Goal: Information Seeking & Learning: Learn about a topic

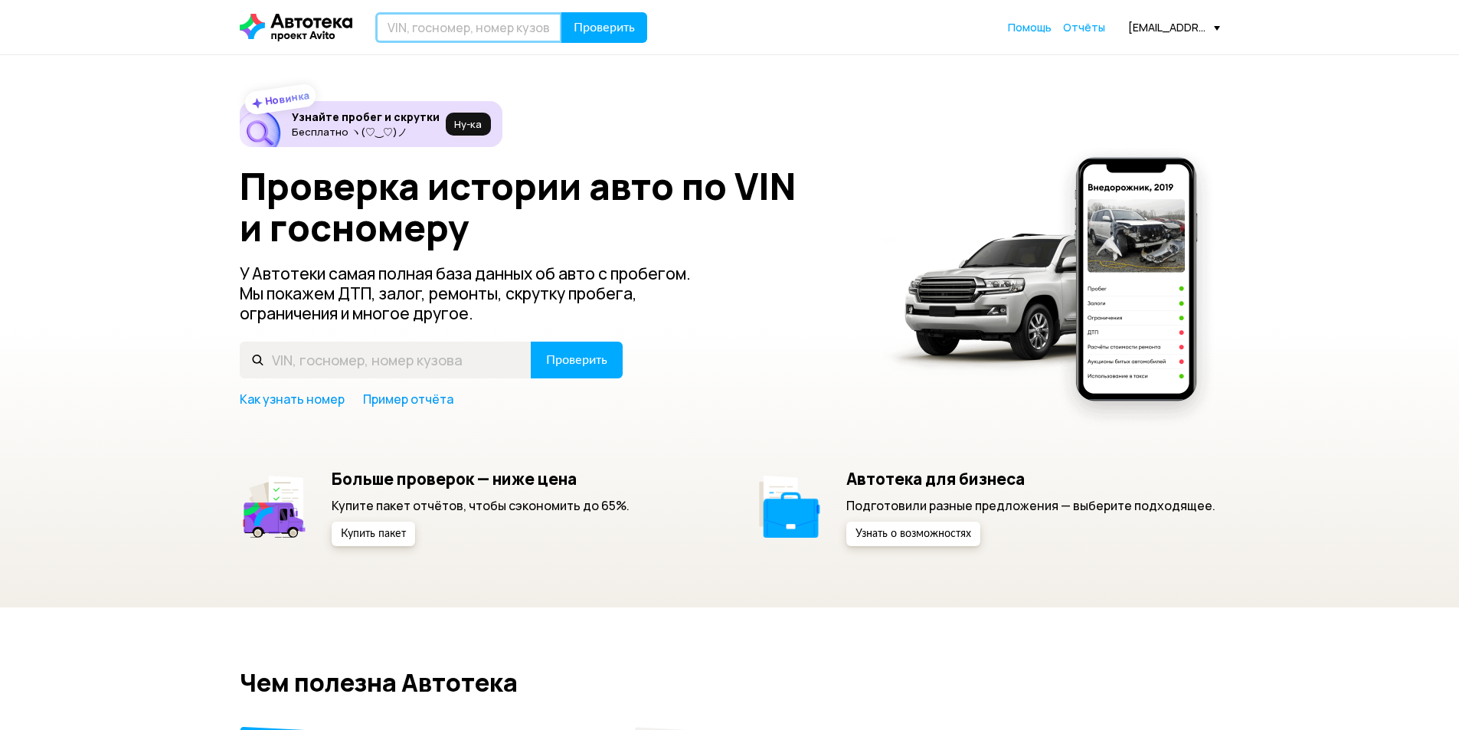
click at [427, 24] on input "text" at bounding box center [468, 27] width 187 height 31
paste input "XW8ZZZ5NCG111731"
type input "XW8ZZZ5NCG111731"
click at [594, 36] on button "Проверить" at bounding box center [604, 27] width 86 height 31
drag, startPoint x: 391, startPoint y: 26, endPoint x: 391, endPoint y: 34, distance: 8.4
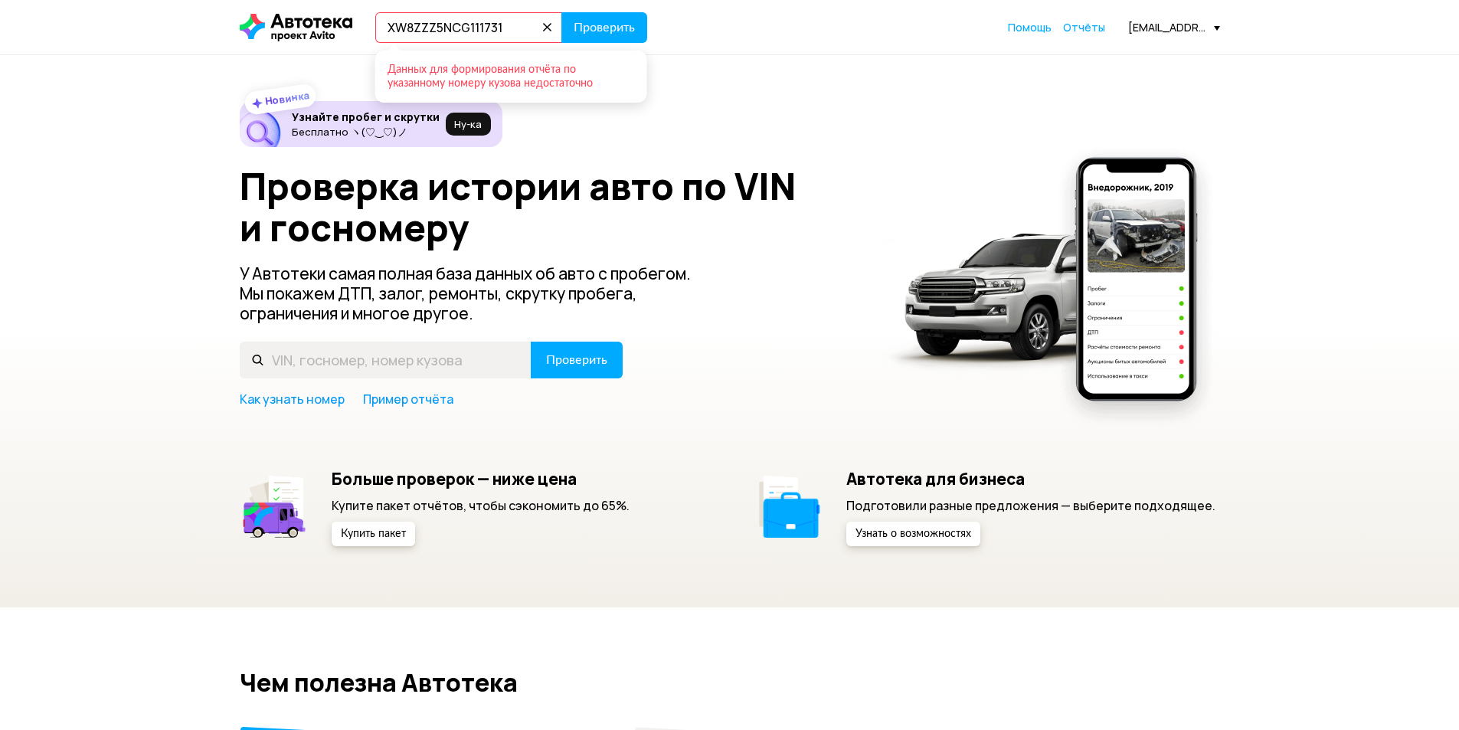
click at [391, 29] on input "XW8ZZZ5NCG111731" at bounding box center [468, 27] width 187 height 31
click at [561, 12] on button "Проверить" at bounding box center [604, 27] width 86 height 31
click at [545, 23] on icon at bounding box center [547, 27] width 21 height 21
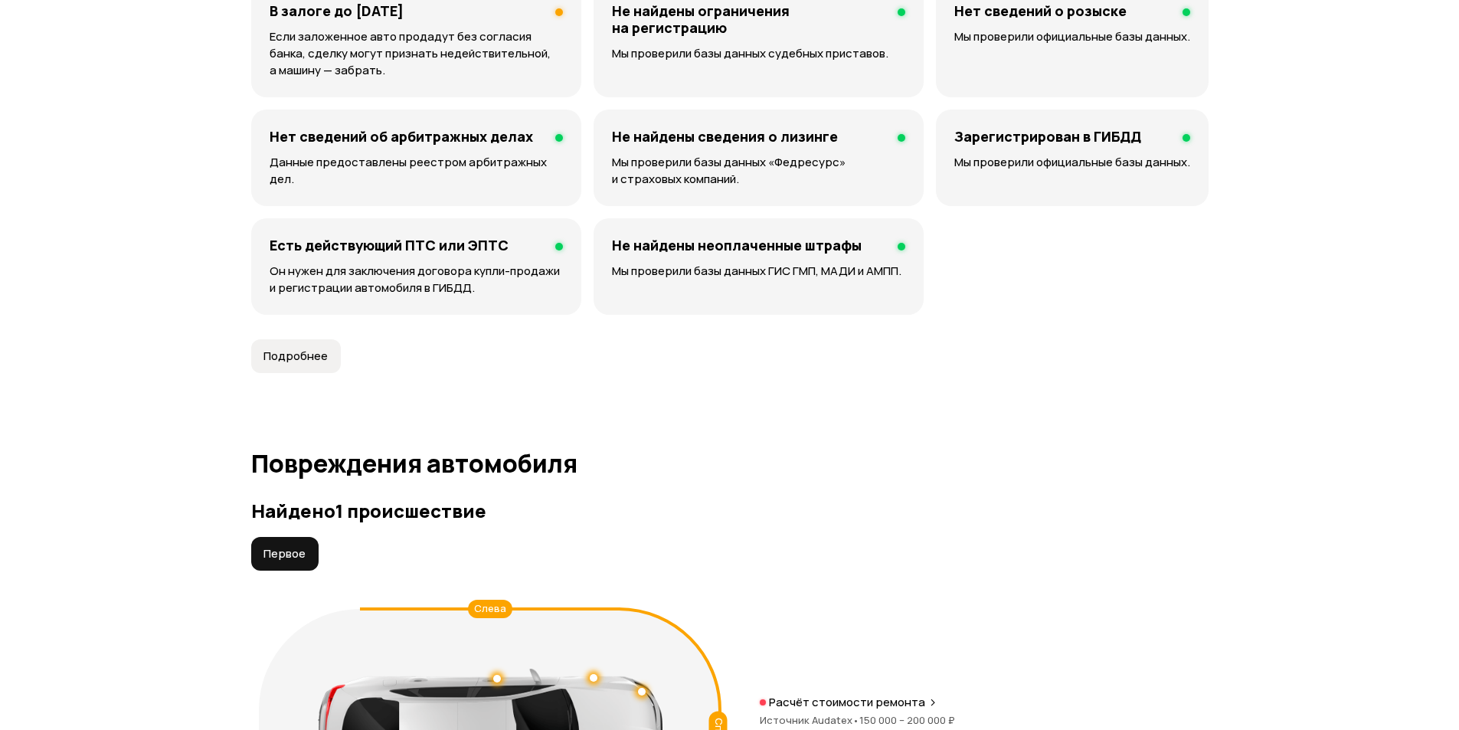
scroll to position [1531, 0]
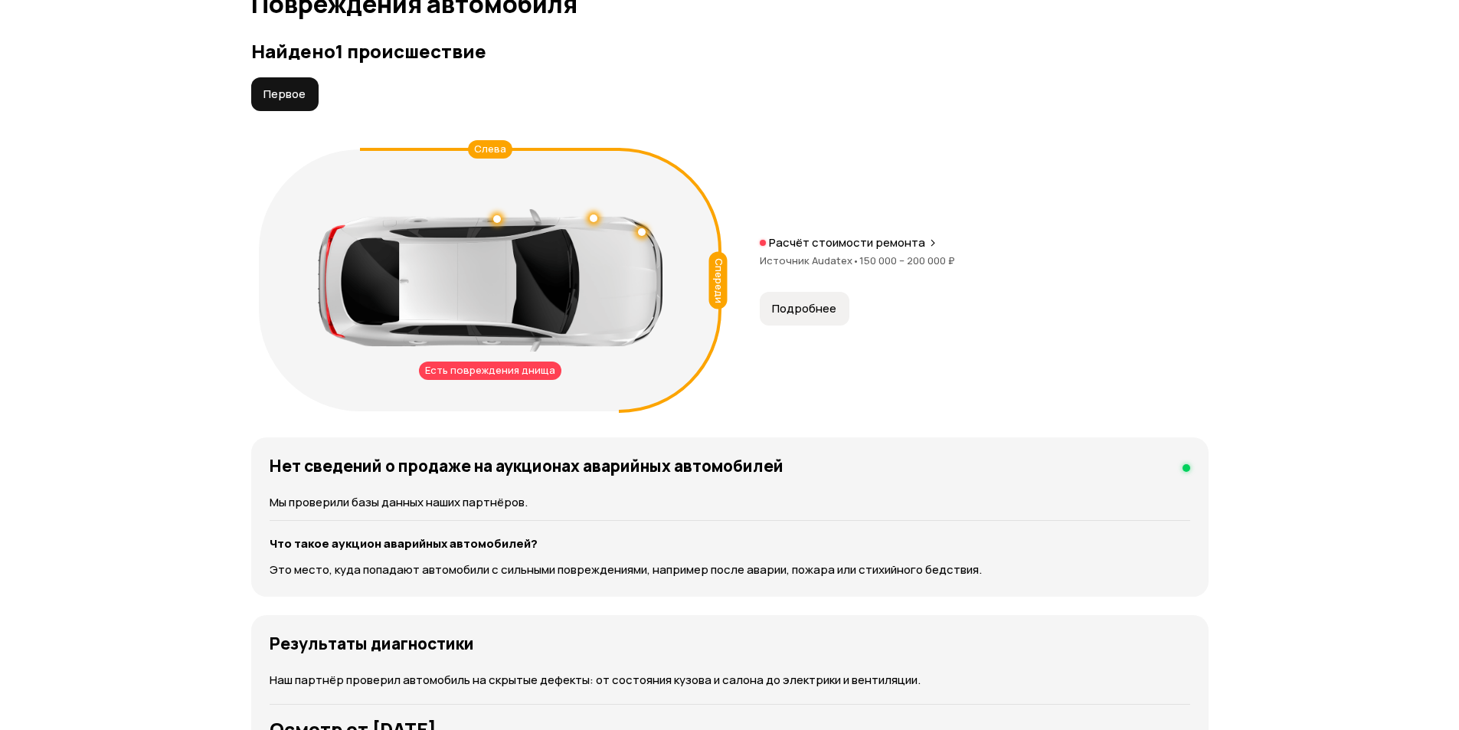
click at [802, 322] on button "Подробнее" at bounding box center [805, 309] width 90 height 34
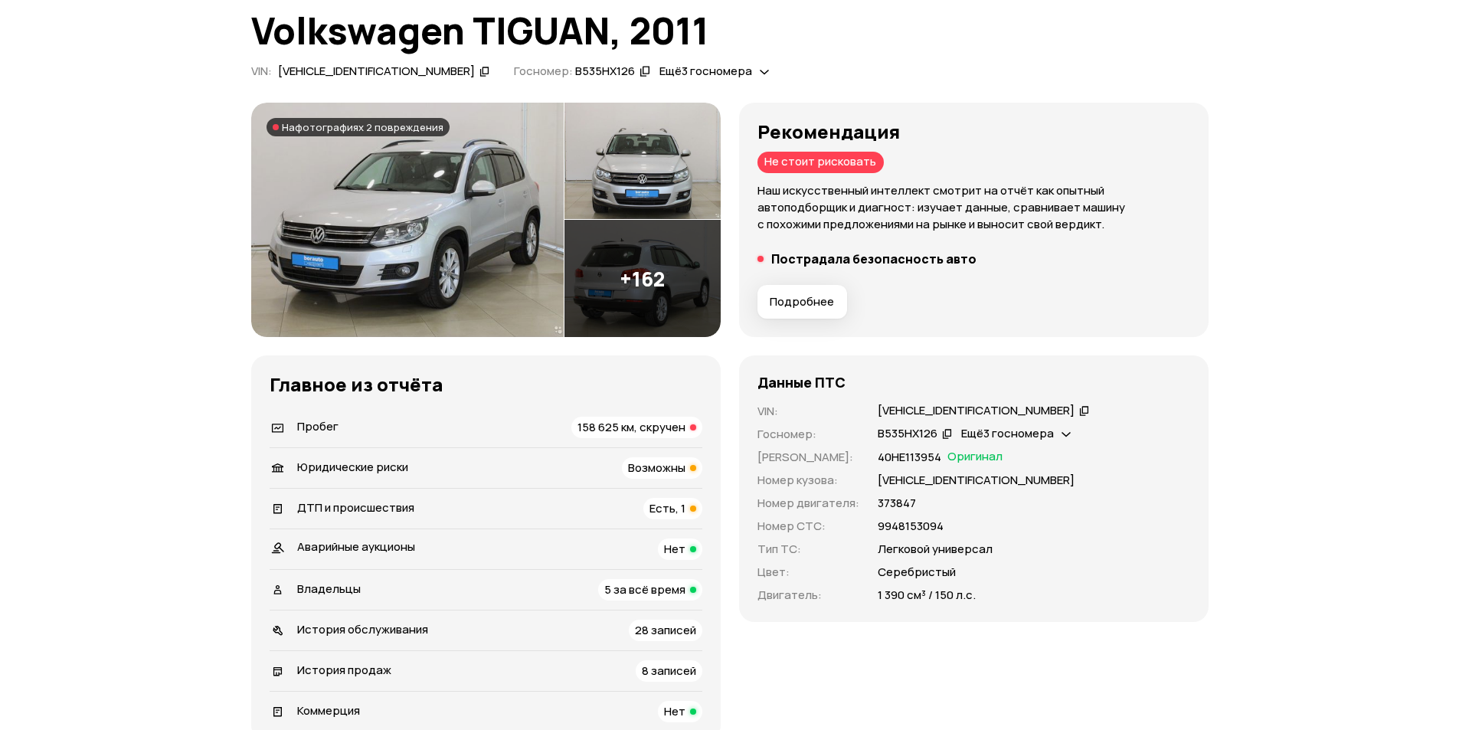
scroll to position [77, 0]
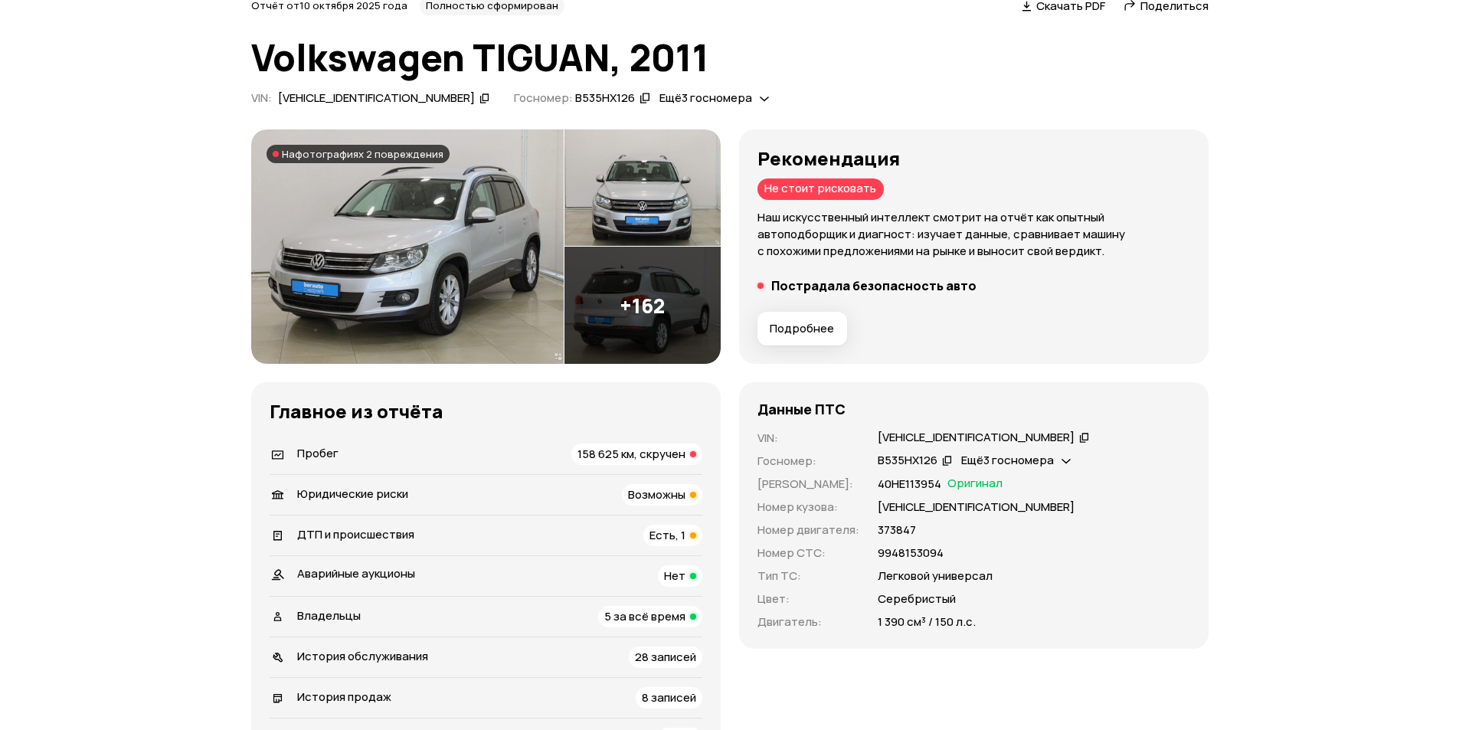
click at [479, 99] on icon at bounding box center [484, 97] width 11 height 15
click at [639, 99] on icon at bounding box center [644, 97] width 11 height 15
click at [491, 322] on img at bounding box center [407, 246] width 312 height 235
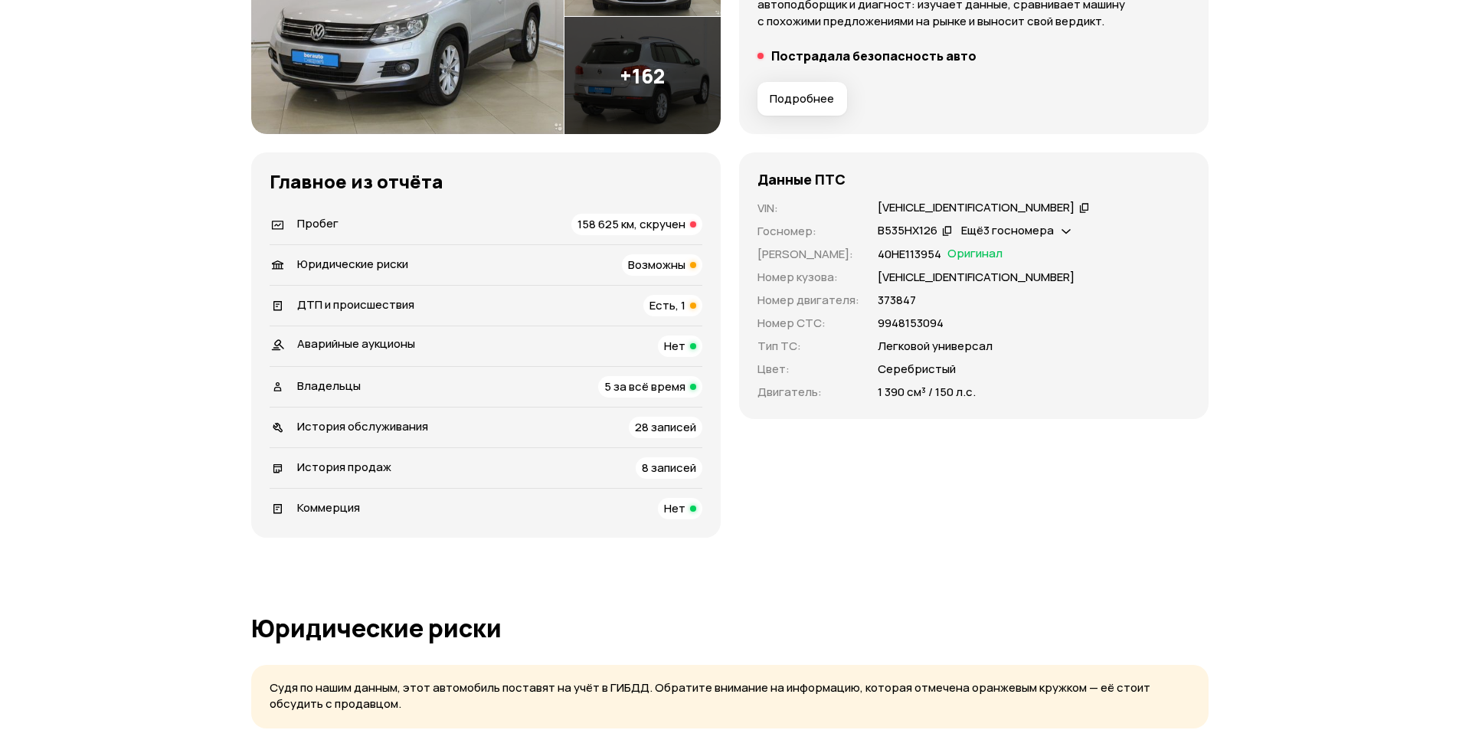
scroll to position [0, 0]
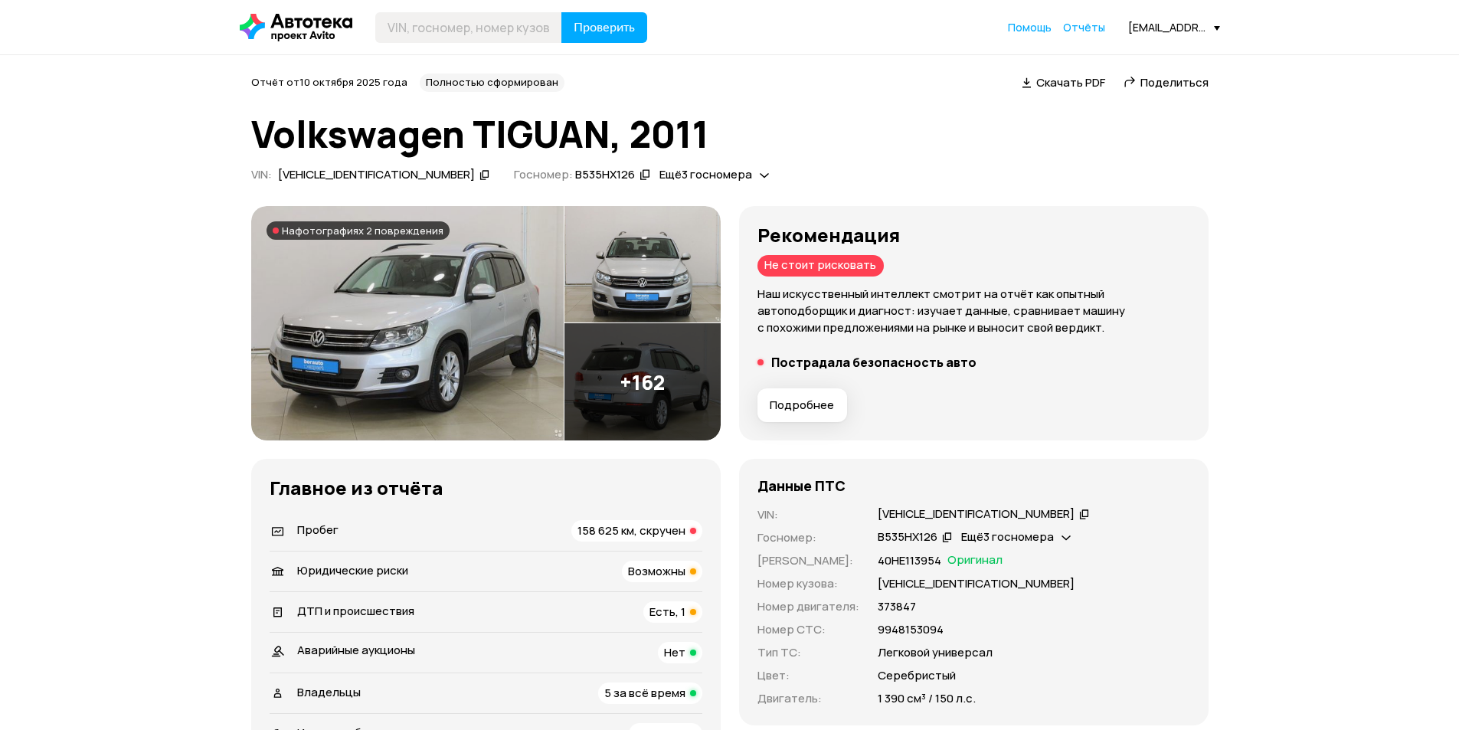
click at [374, 328] on img at bounding box center [407, 323] width 312 height 235
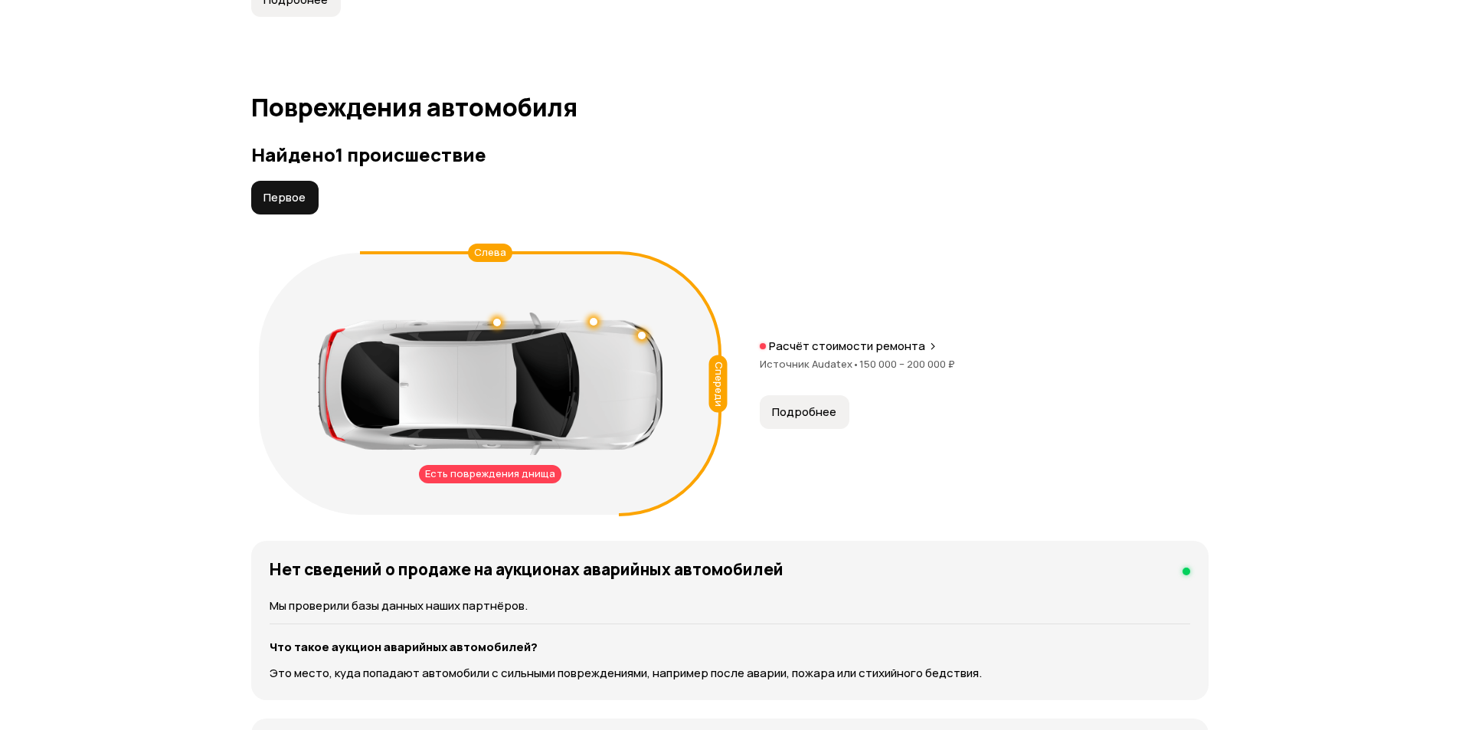
scroll to position [1455, 0]
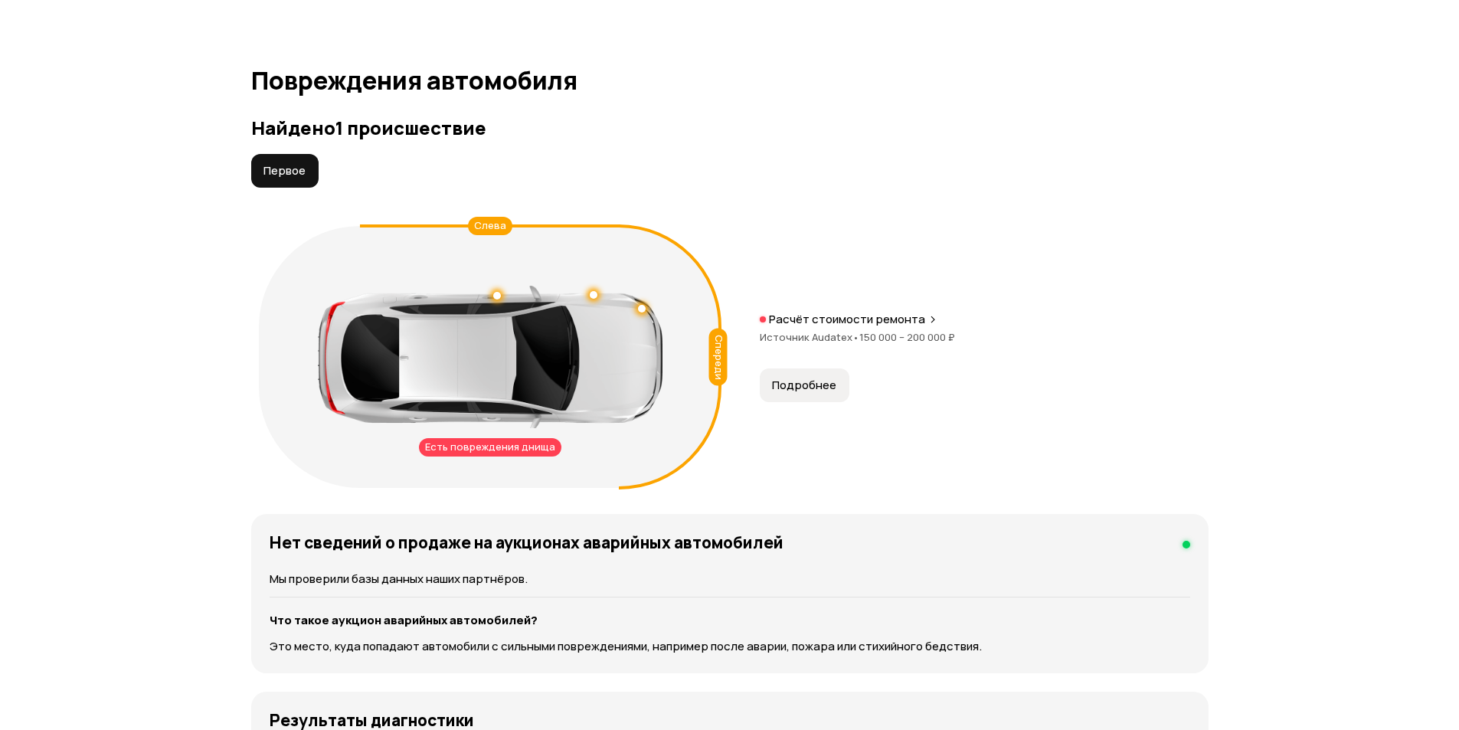
click at [502, 454] on div "Есть повреждения днища" at bounding box center [490, 447] width 142 height 18
click at [274, 175] on span "Первое" at bounding box center [284, 170] width 42 height 15
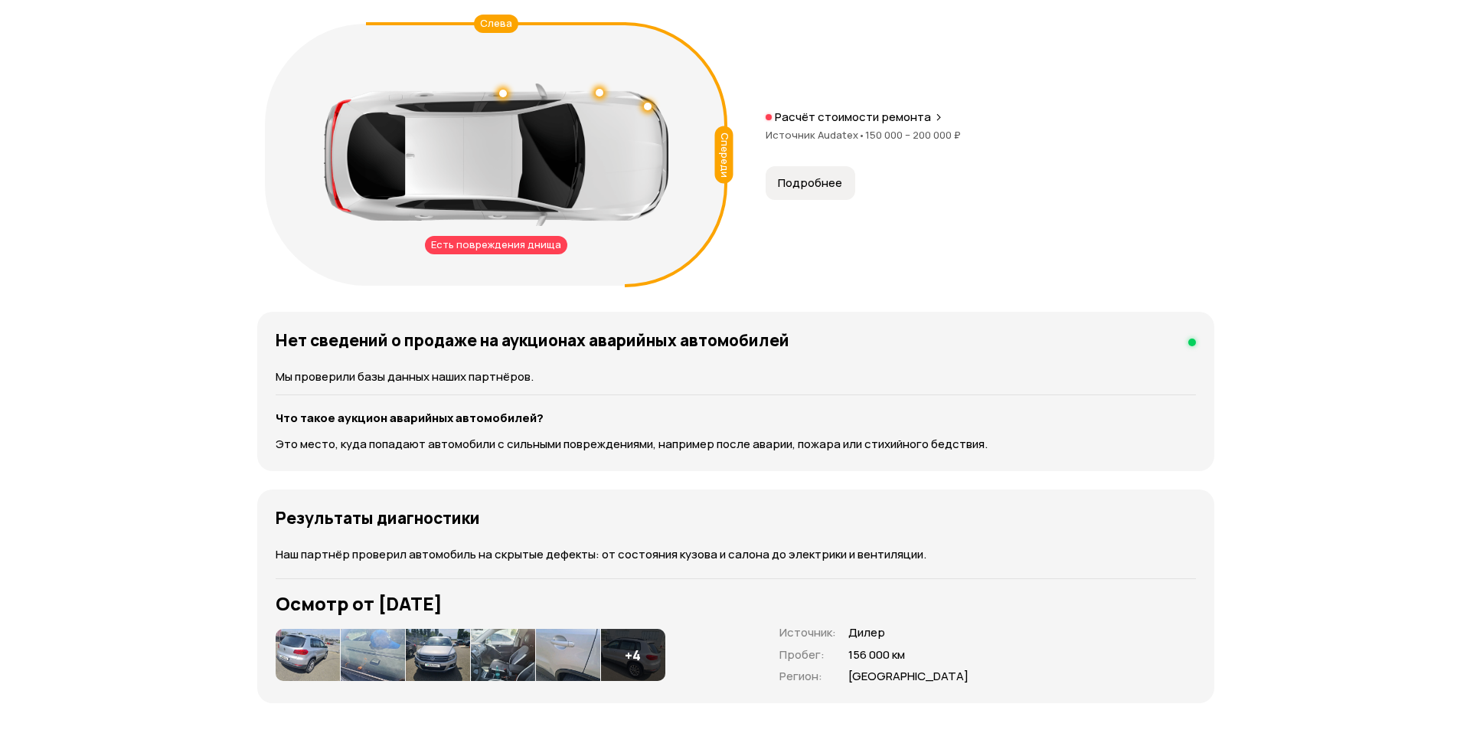
scroll to position [1608, 0]
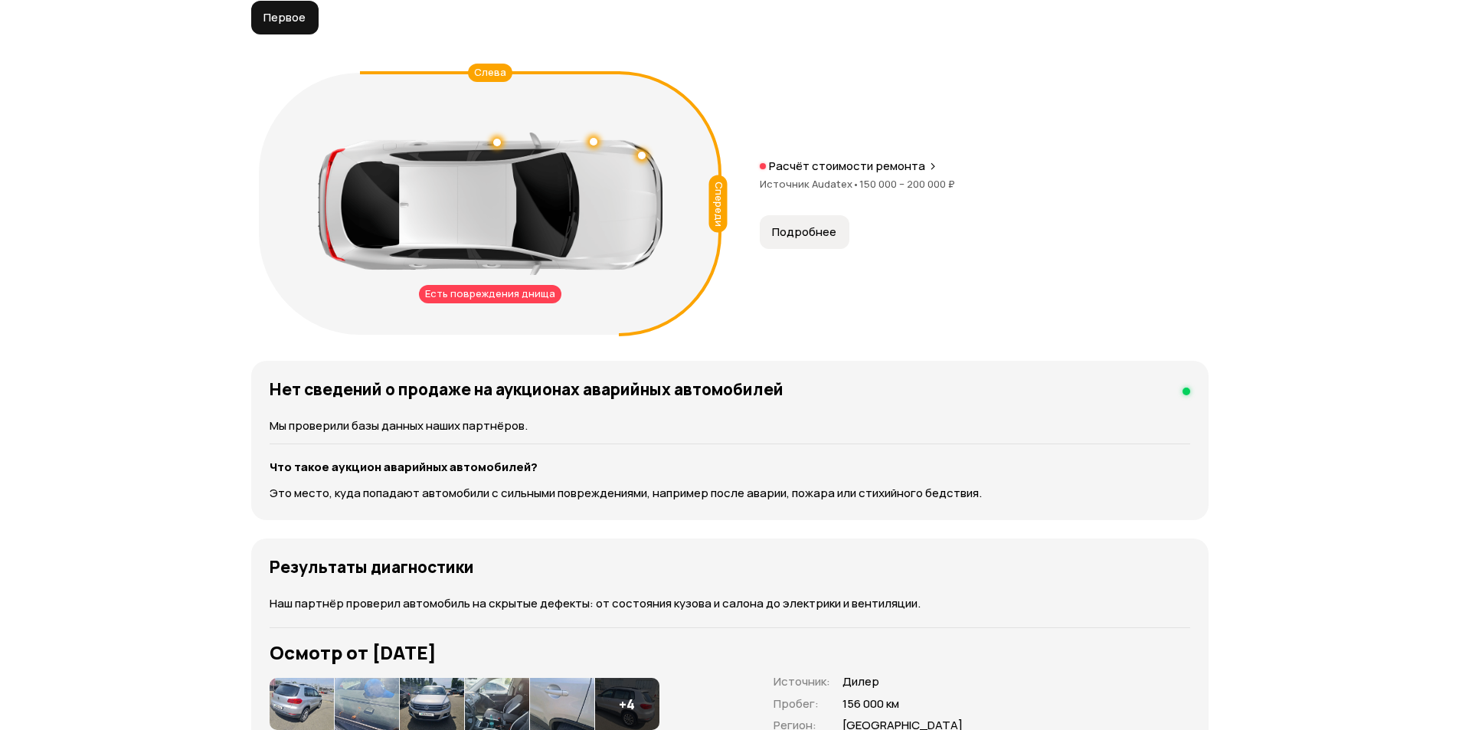
click at [801, 234] on span "Подробнее" at bounding box center [804, 231] width 64 height 15
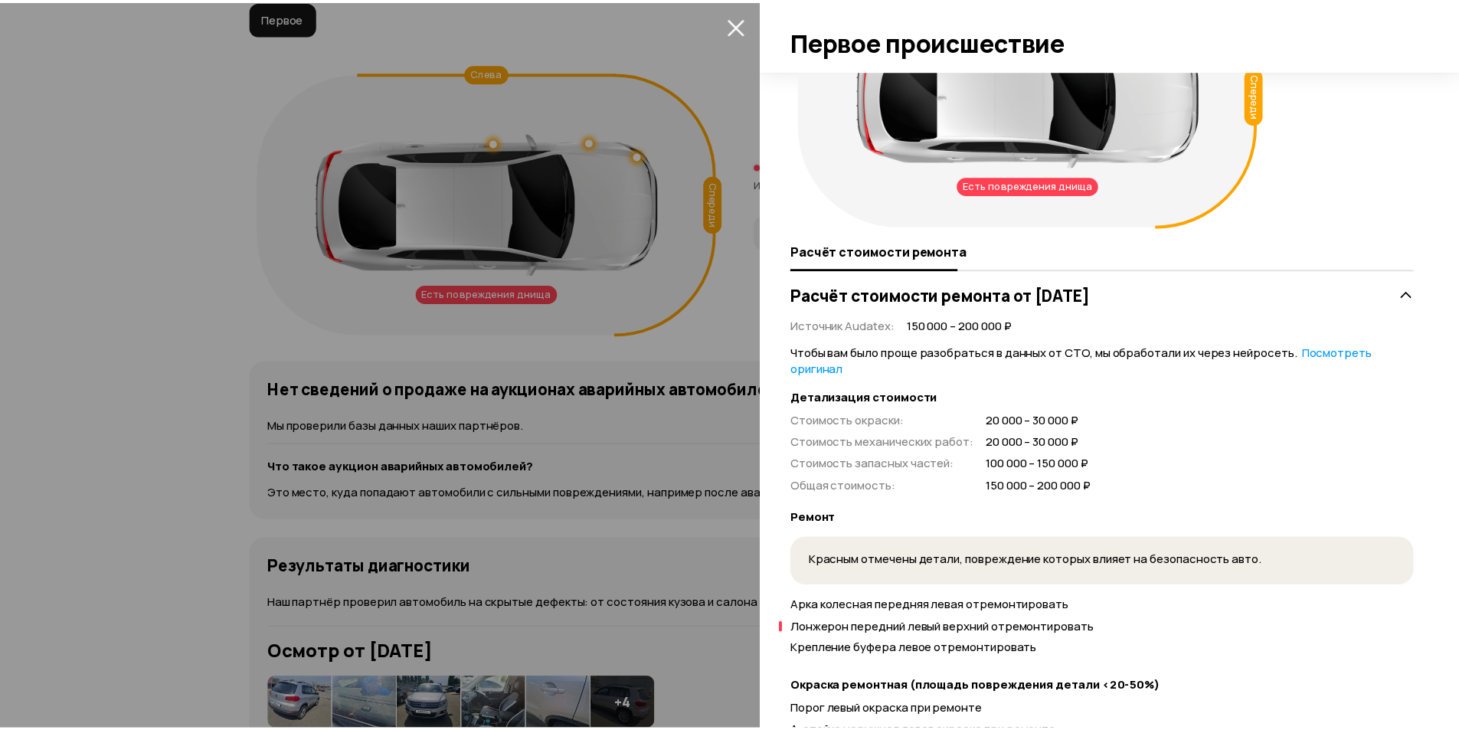
scroll to position [306, 0]
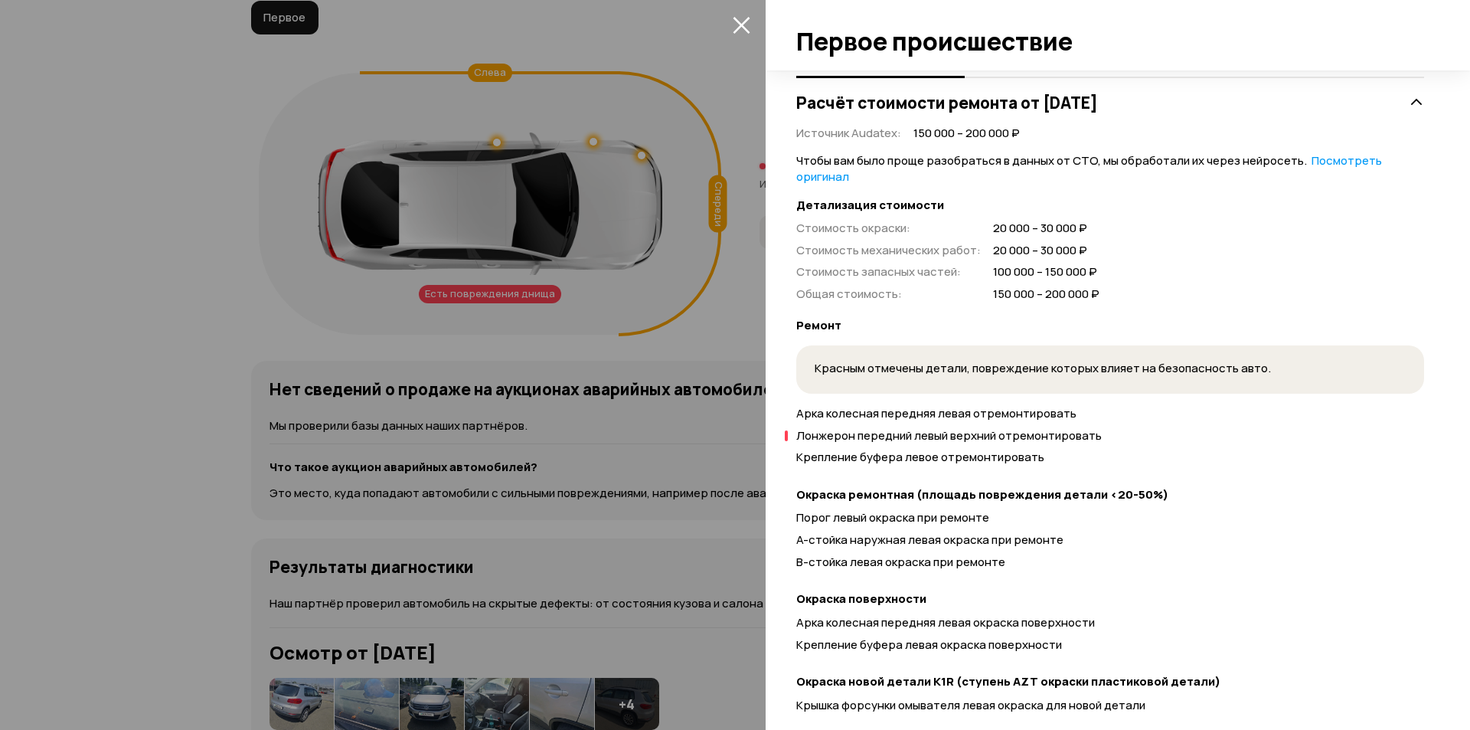
click at [711, 111] on div at bounding box center [735, 365] width 1470 height 730
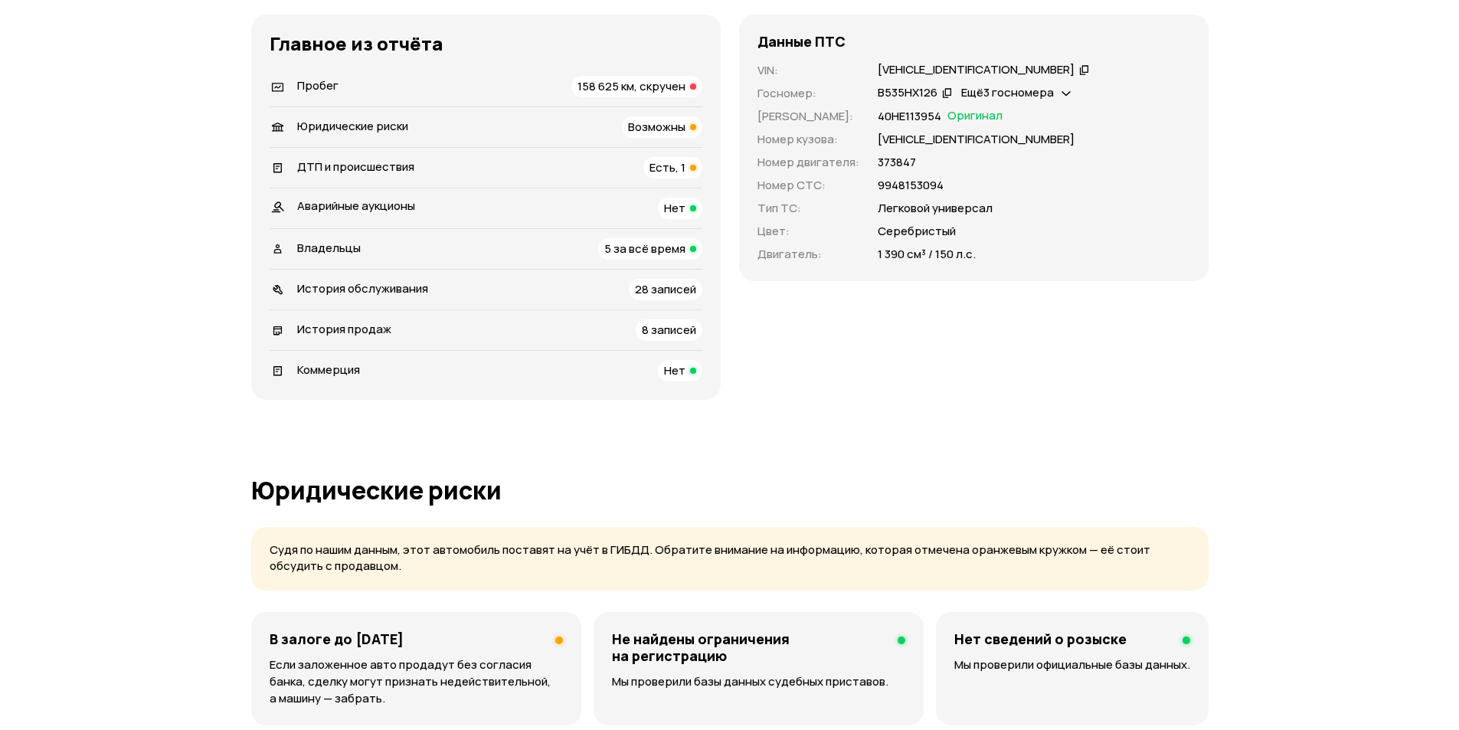
scroll to position [0, 0]
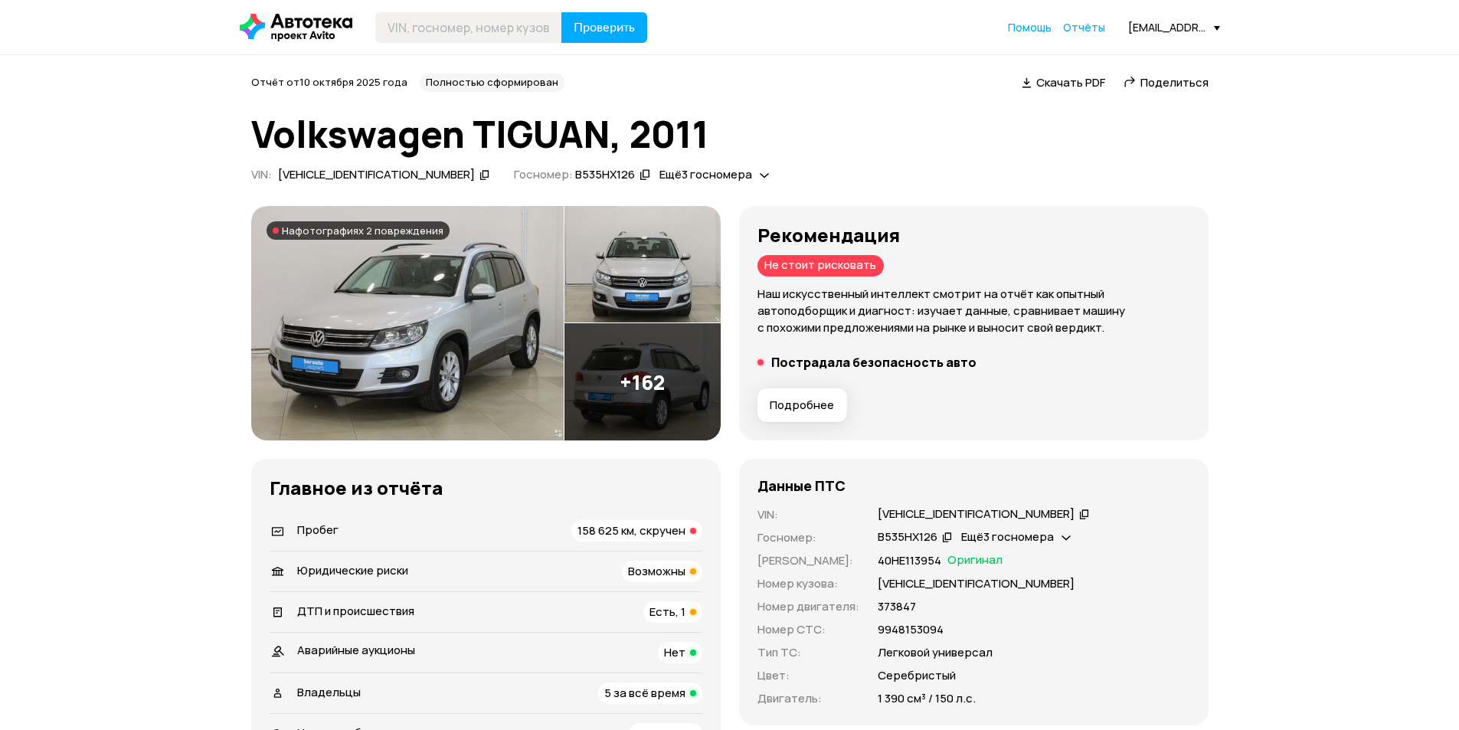
drag, startPoint x: 631, startPoint y: 481, endPoint x: 634, endPoint y: 297, distance: 183.8
click at [479, 174] on icon at bounding box center [484, 174] width 11 height 15
drag, startPoint x: 966, startPoint y: 590, endPoint x: 906, endPoint y: 161, distance: 433.7
click at [1080, 78] on span "Скачать PDF" at bounding box center [1070, 82] width 69 height 16
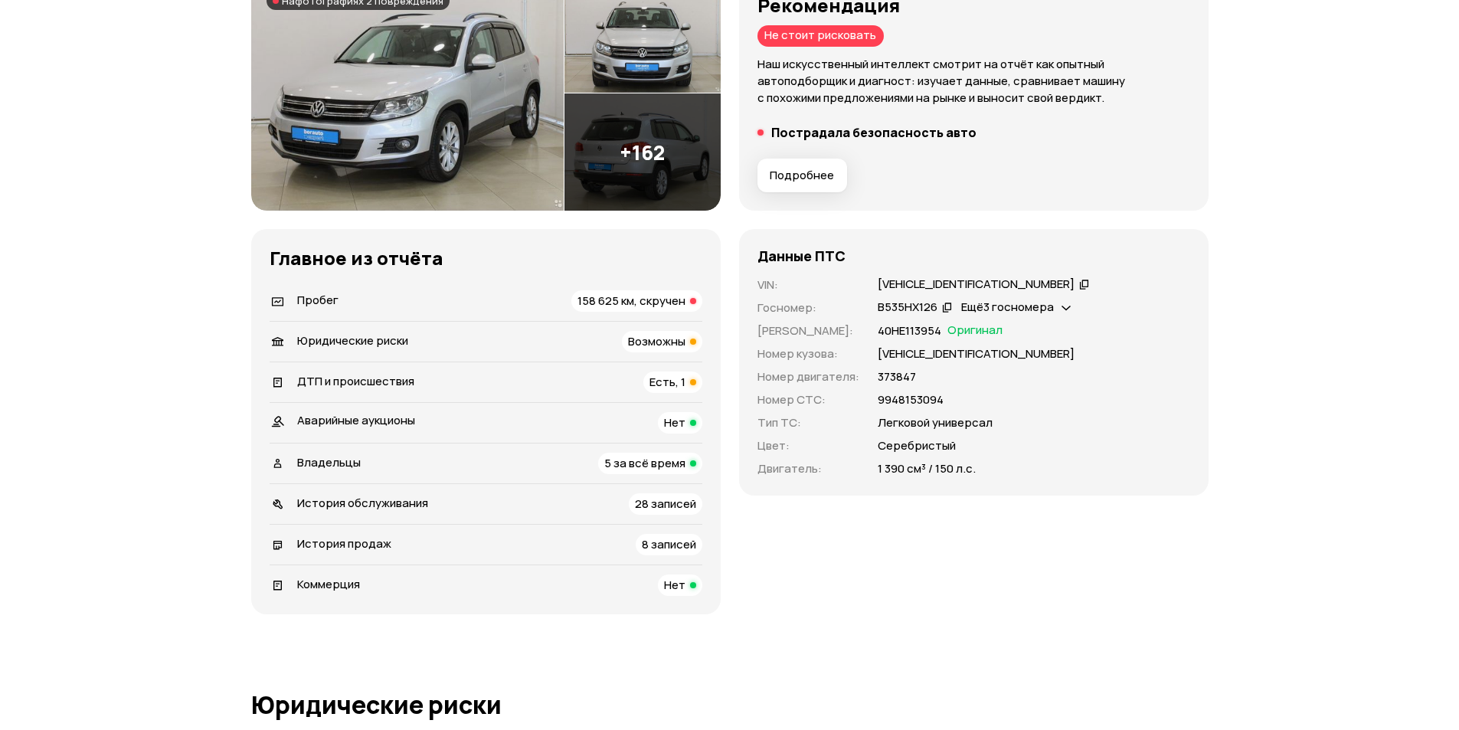
click at [665, 341] on span "Возможны" at bounding box center [656, 341] width 57 height 16
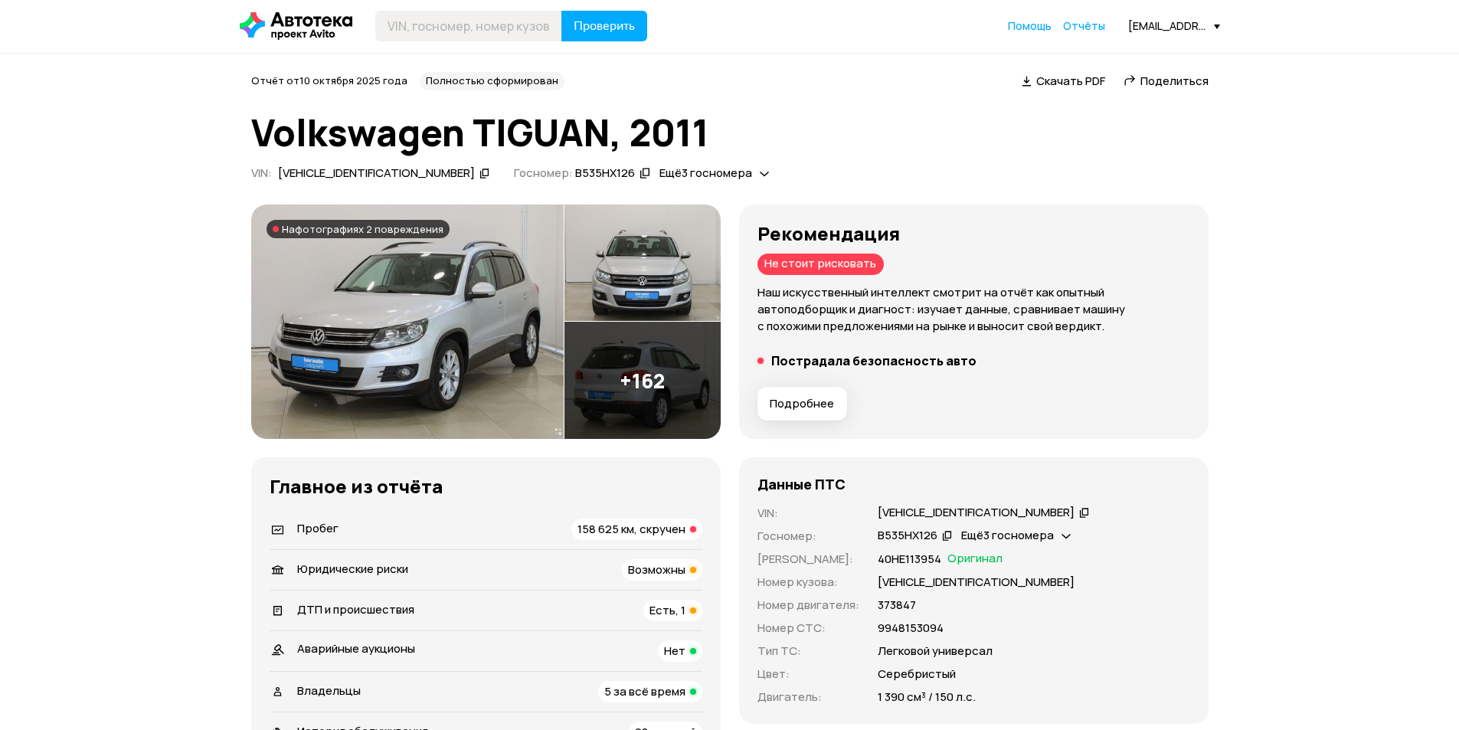
scroll to position [0, 0]
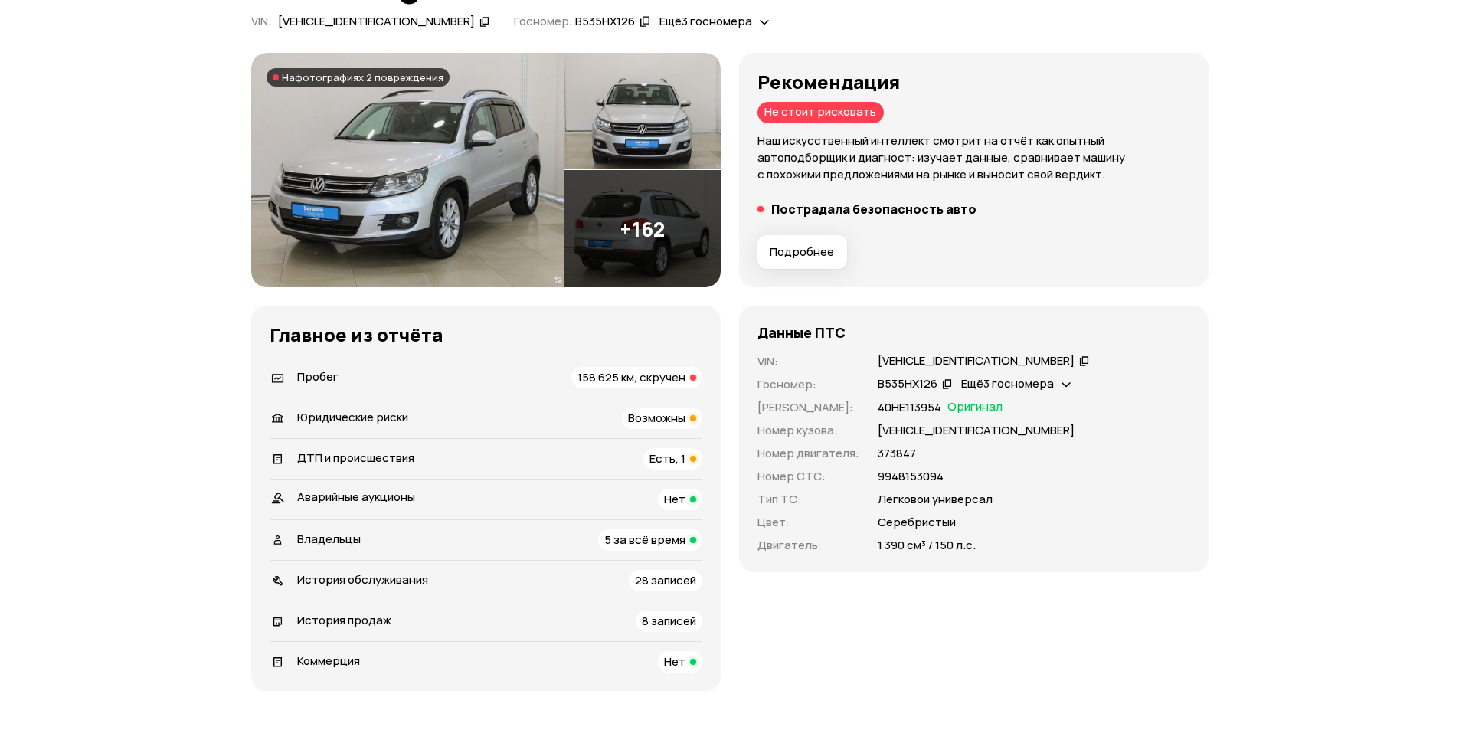
click at [593, 466] on div "ДТП и происшествия Есть, 1" at bounding box center [486, 458] width 433 height 21
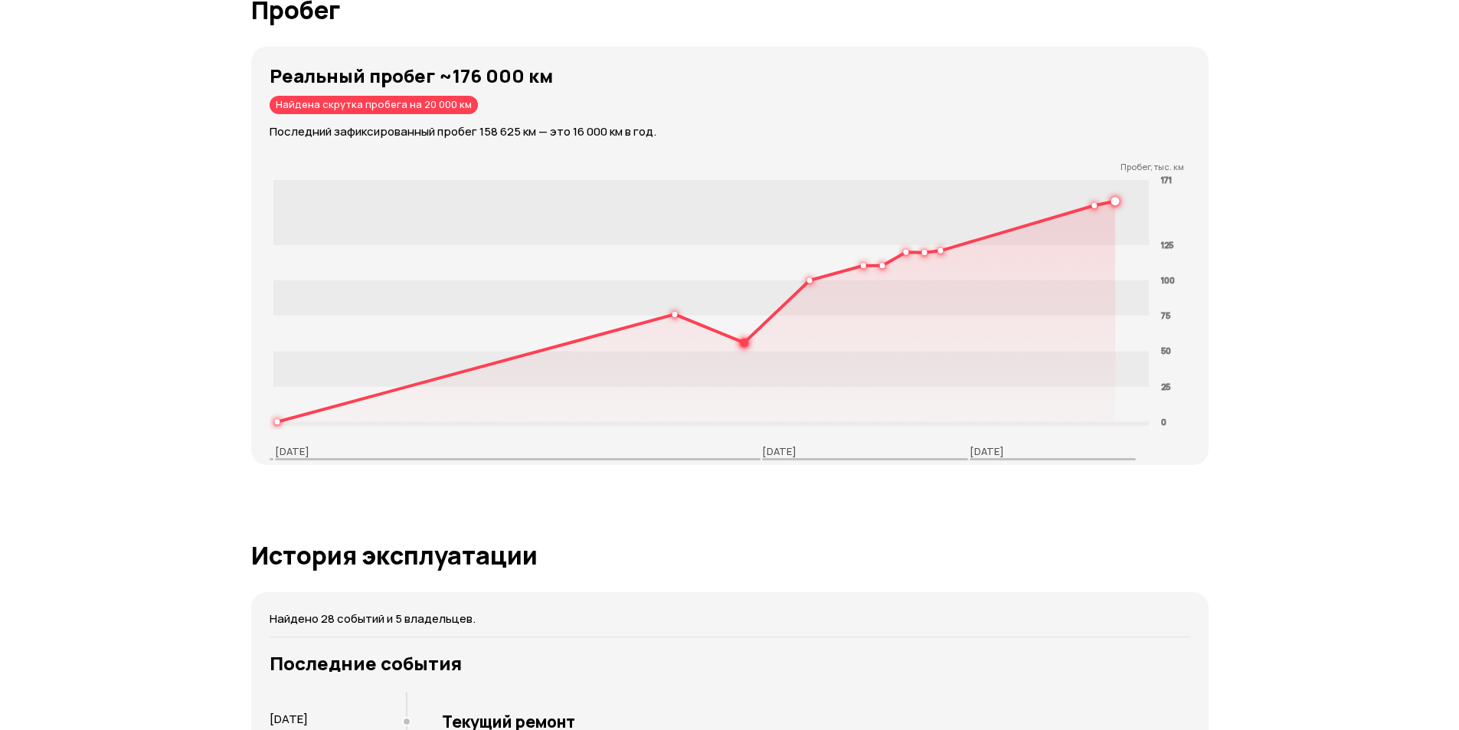
scroll to position [1981, 0]
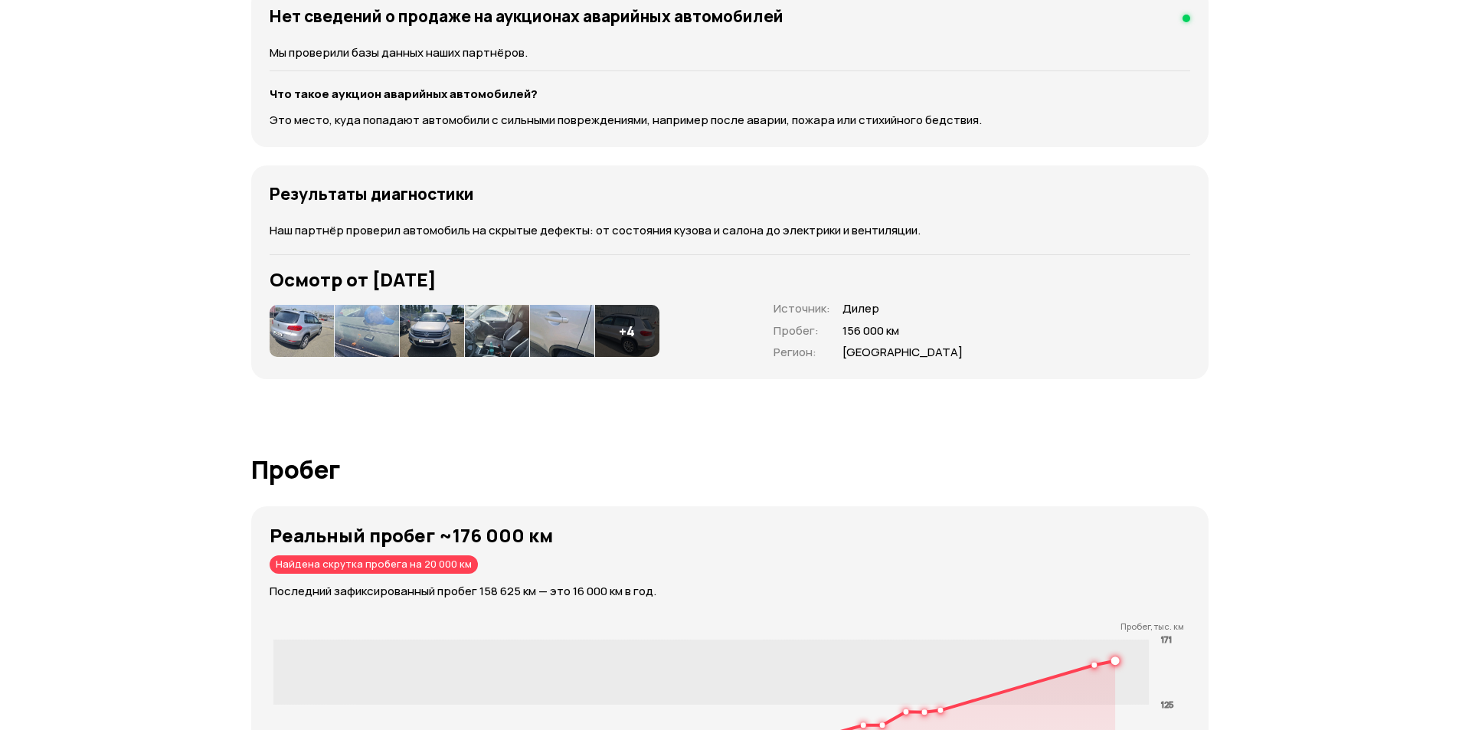
click at [302, 322] on img at bounding box center [302, 331] width 64 height 52
drag, startPoint x: 372, startPoint y: 280, endPoint x: 562, endPoint y: 280, distance: 189.9
click at [562, 280] on h3 "Осмотр от 21 августа 2022 года" at bounding box center [730, 279] width 920 height 21
click at [557, 325] on img at bounding box center [562, 331] width 64 height 52
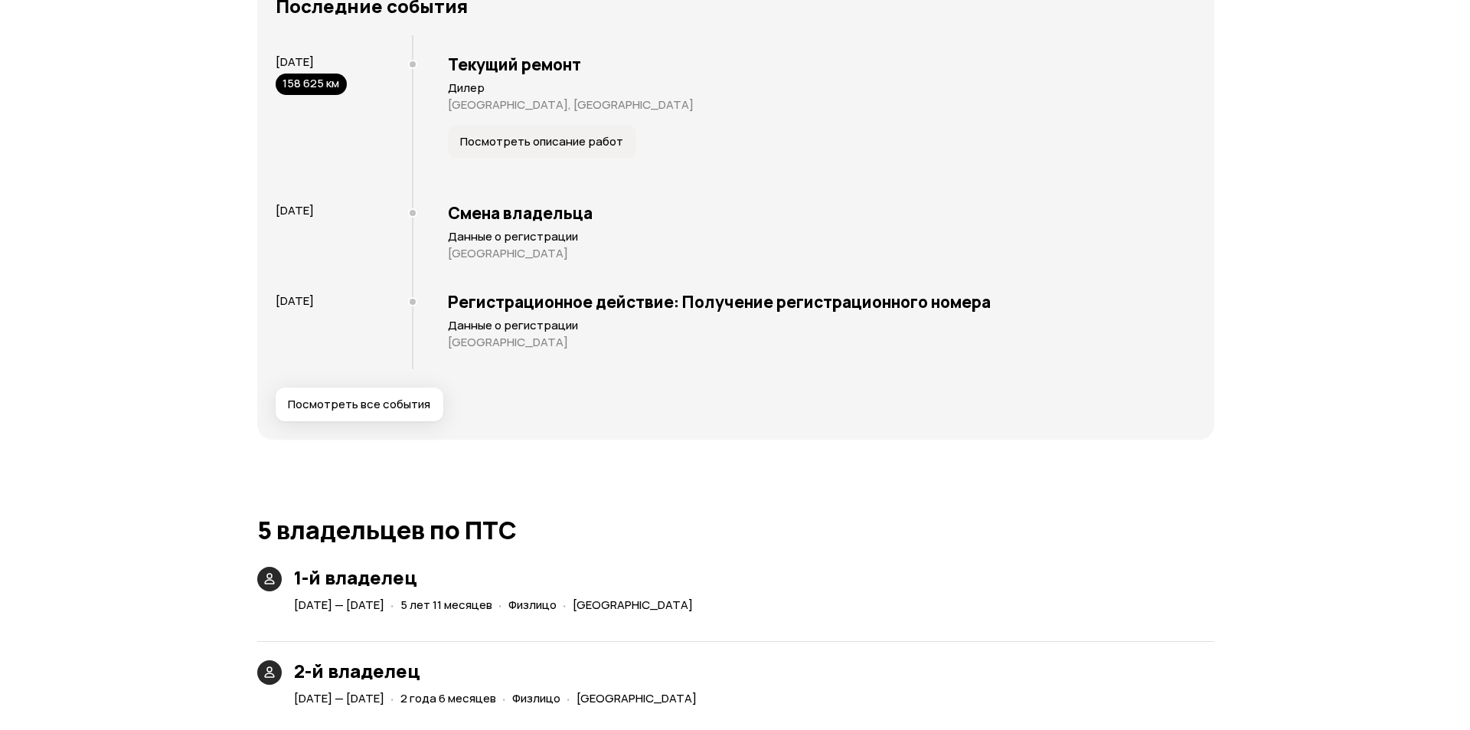
scroll to position [3206, 0]
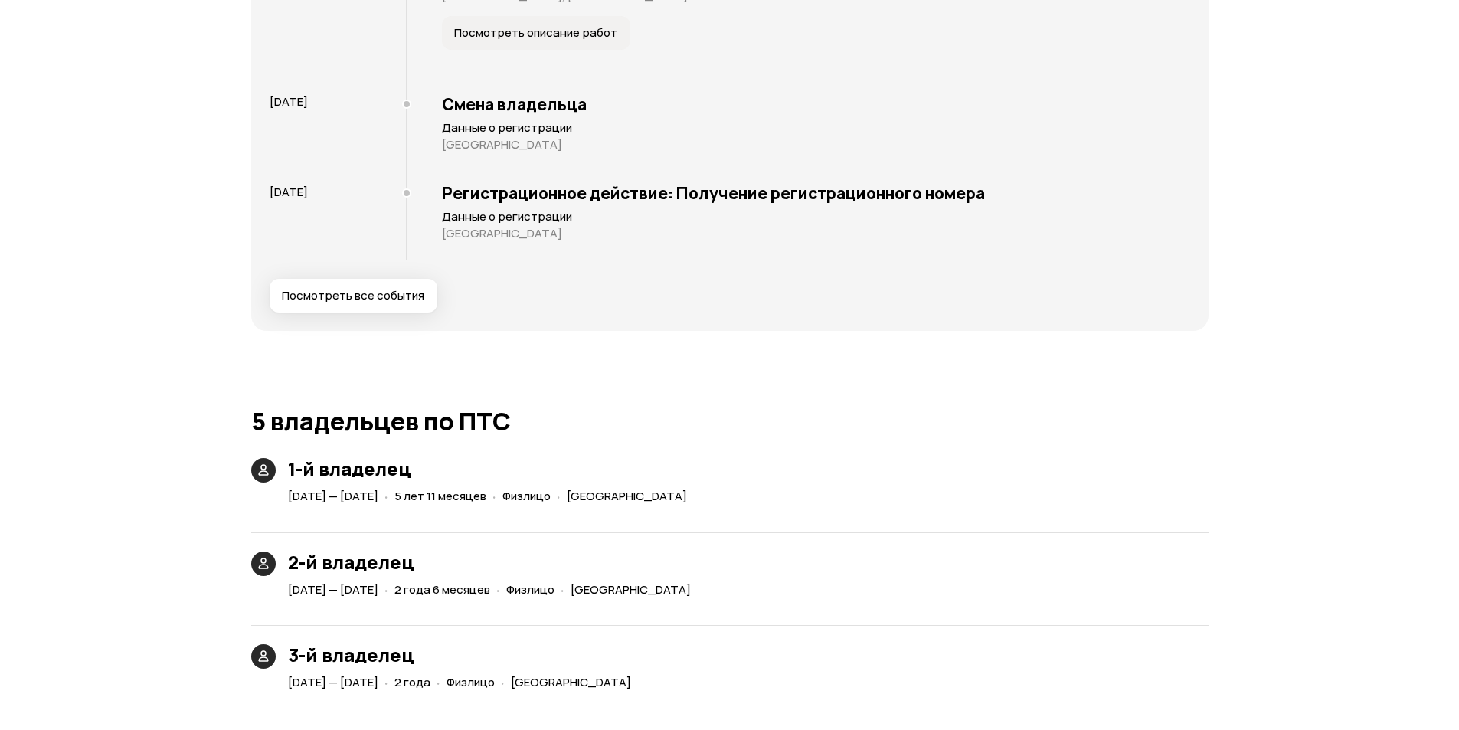
click at [368, 284] on button "Посмотреть все события" at bounding box center [354, 296] width 168 height 34
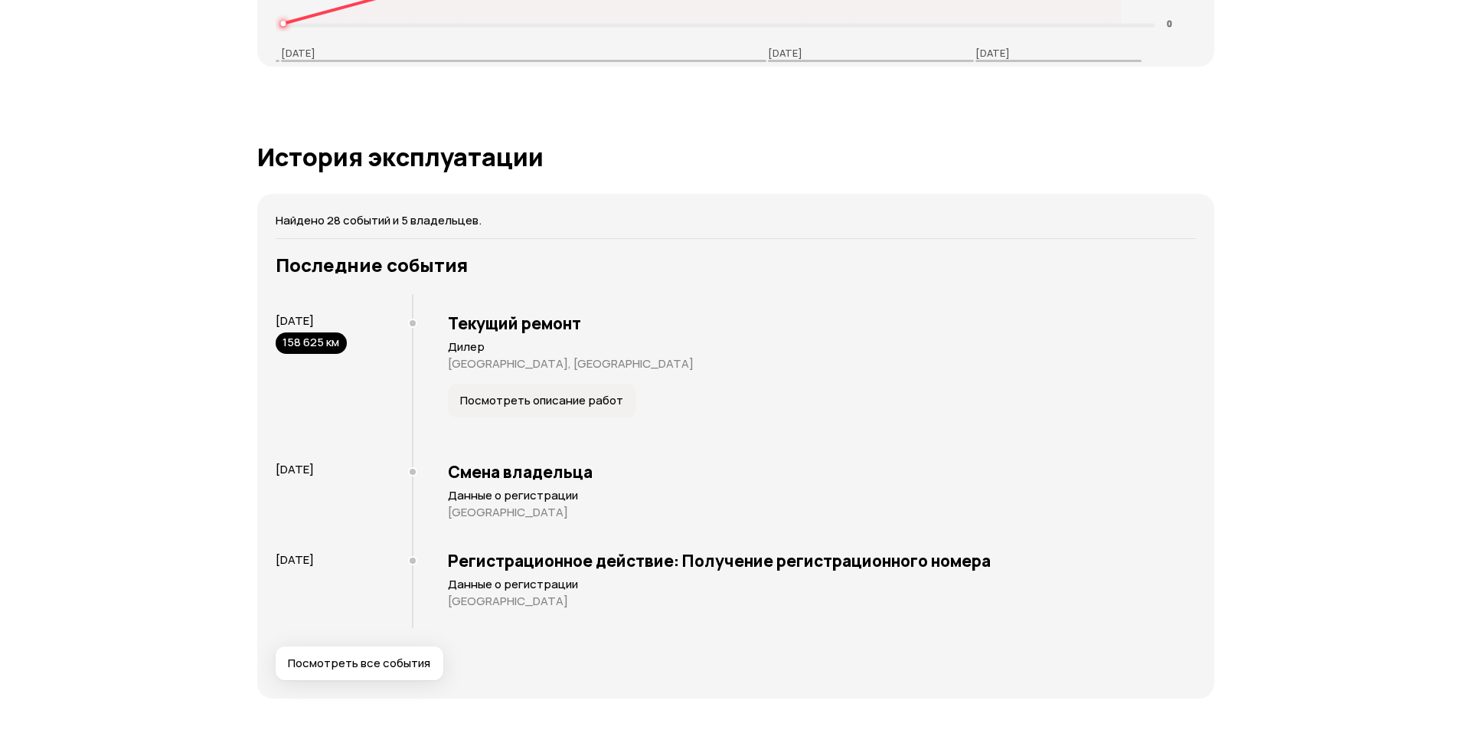
scroll to position [3129, 0]
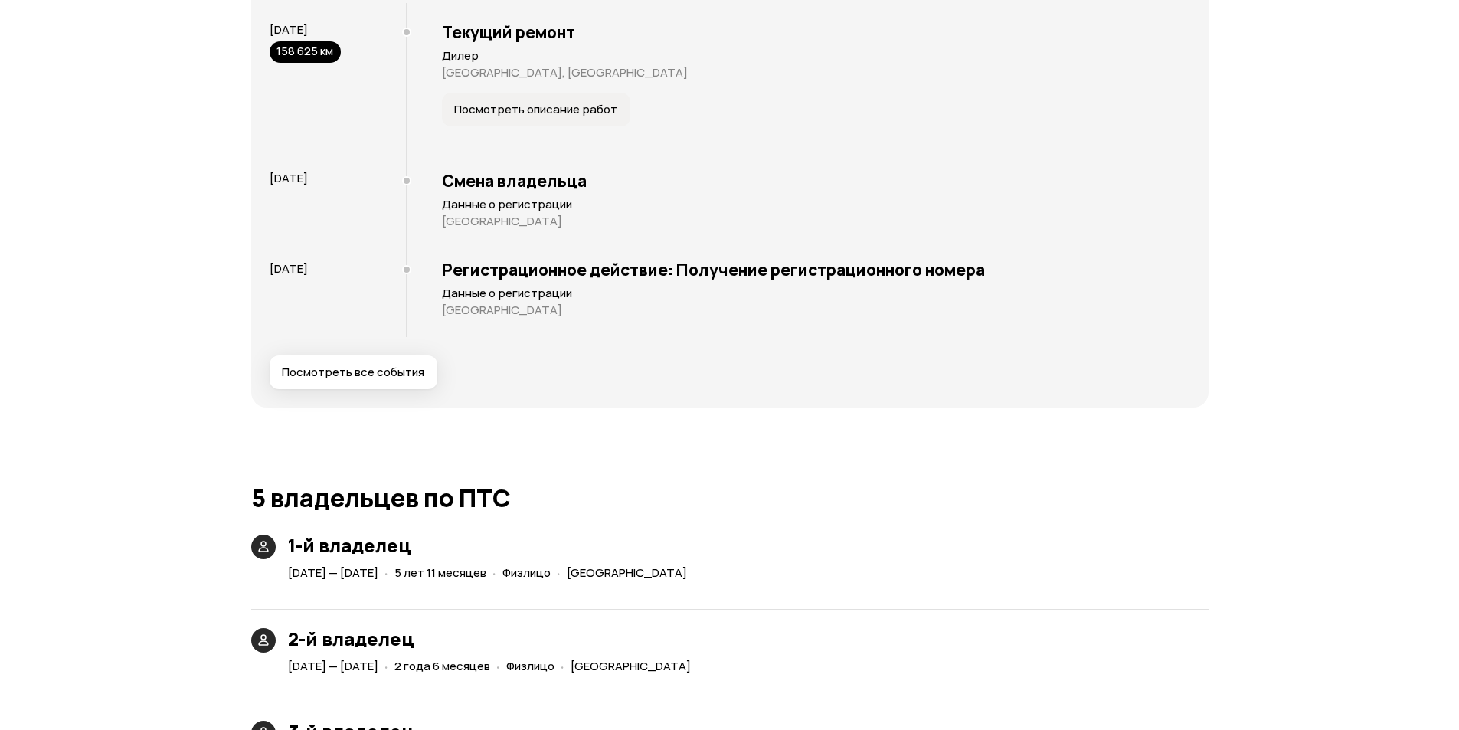
click at [329, 378] on span "Посмотреть все события" at bounding box center [353, 371] width 142 height 15
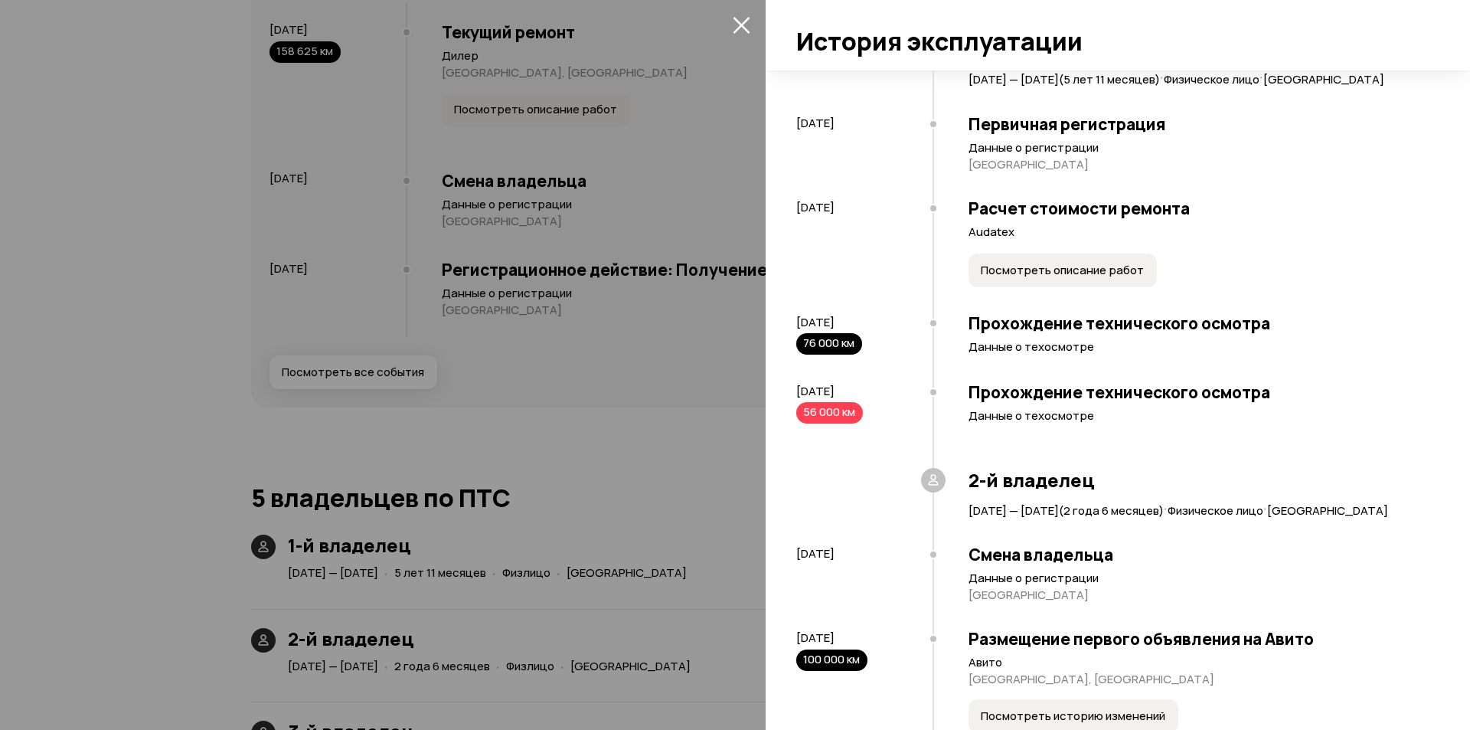
scroll to position [383, 0]
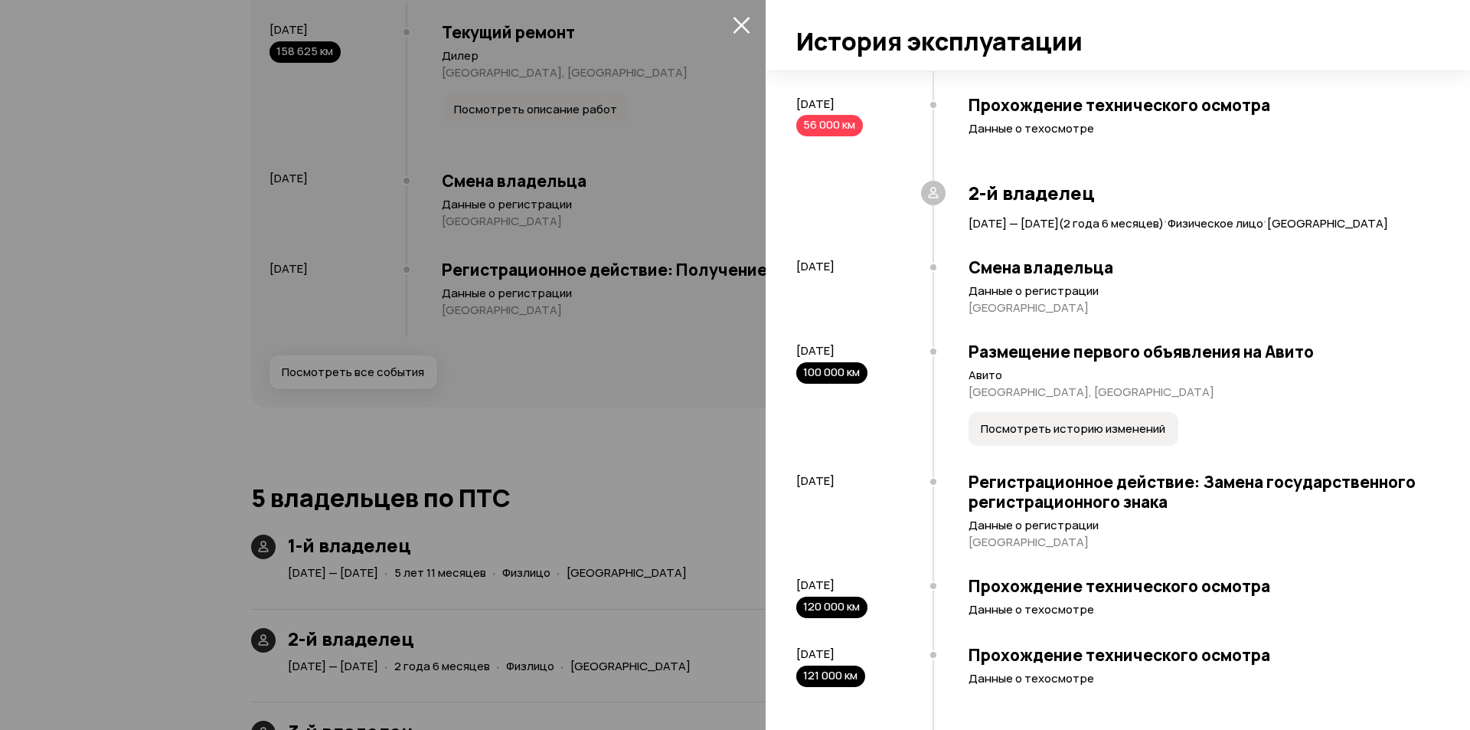
click at [1056, 436] on span "Посмотреть историю изменений" at bounding box center [1073, 428] width 185 height 15
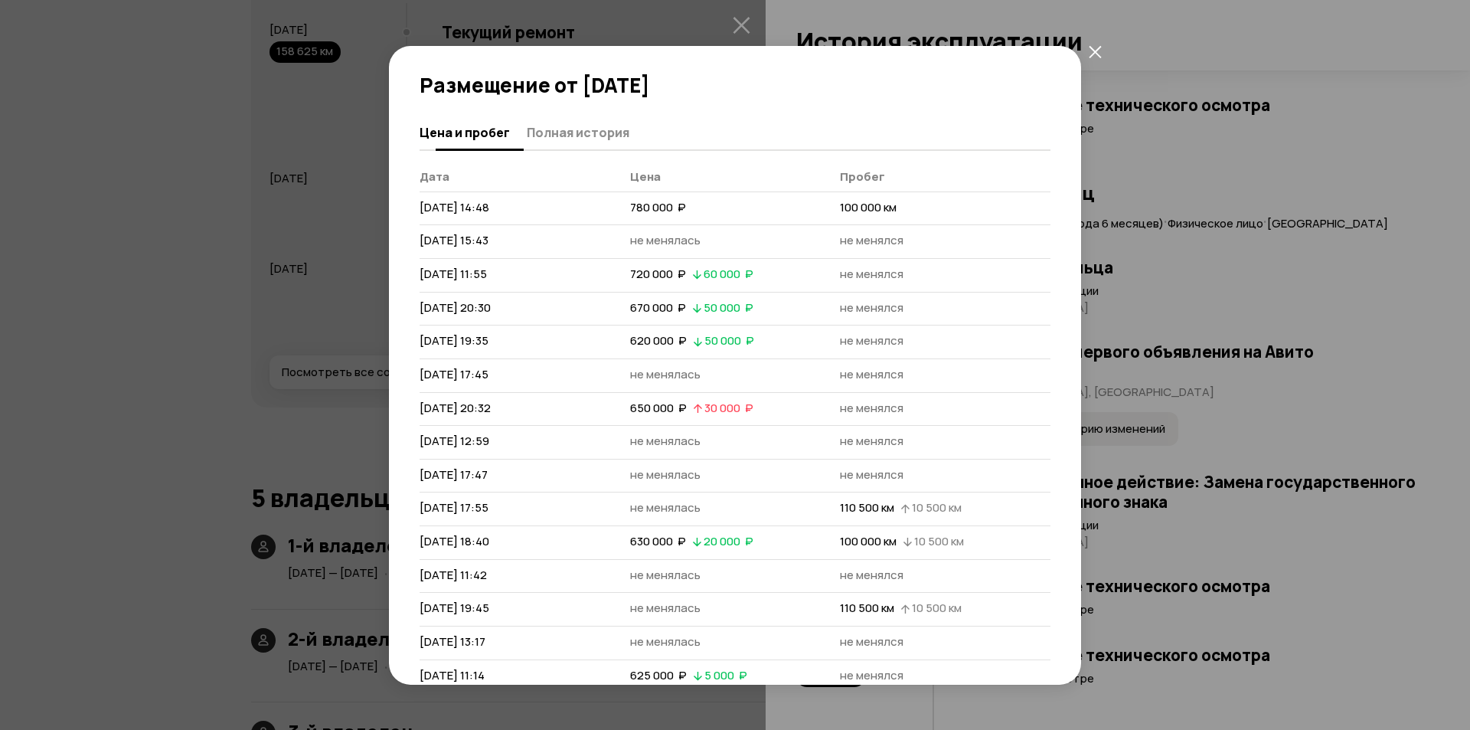
click at [589, 131] on span "Полная история" at bounding box center [578, 132] width 103 height 15
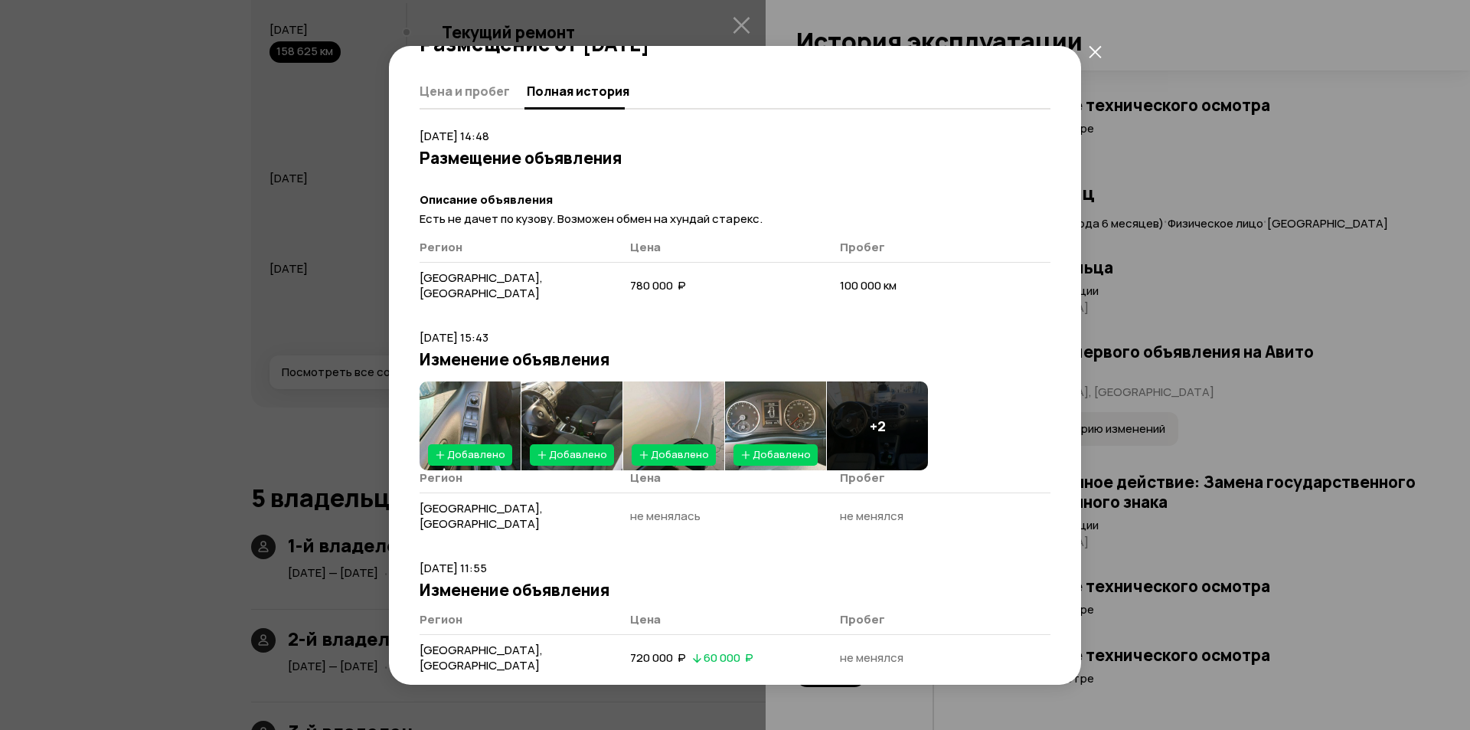
scroll to position [77, 0]
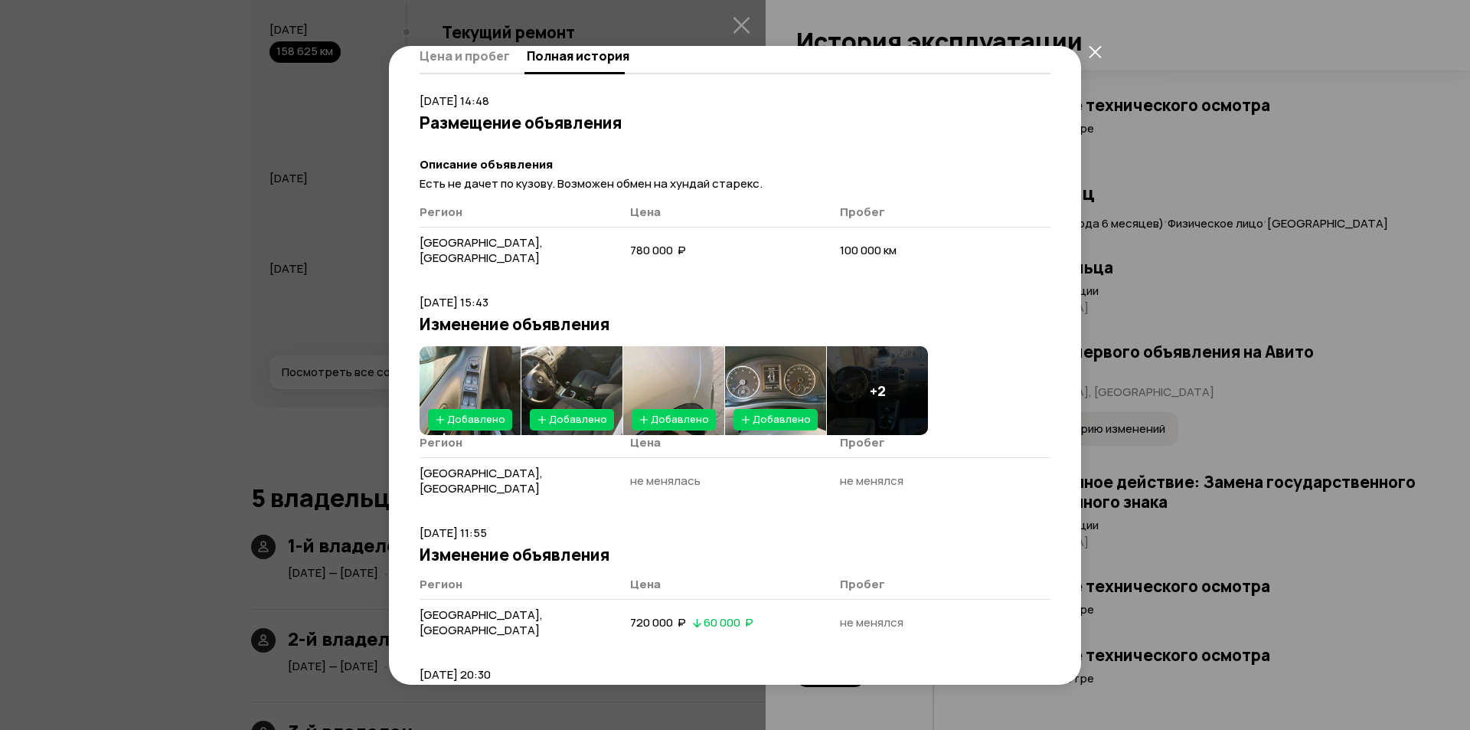
click at [835, 372] on div "+ 2" at bounding box center [877, 390] width 101 height 89
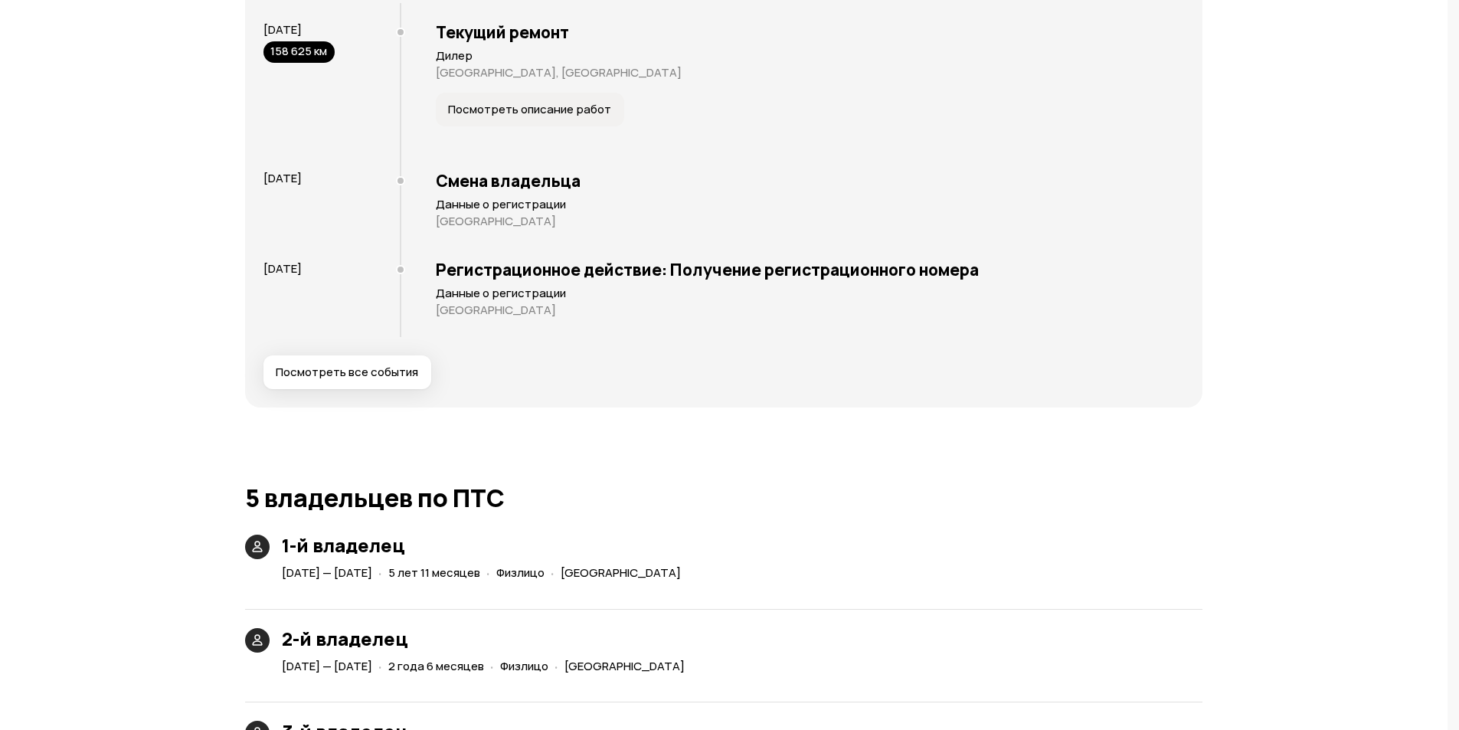
click at [396, 365] on span "Посмотреть все события" at bounding box center [347, 371] width 142 height 15
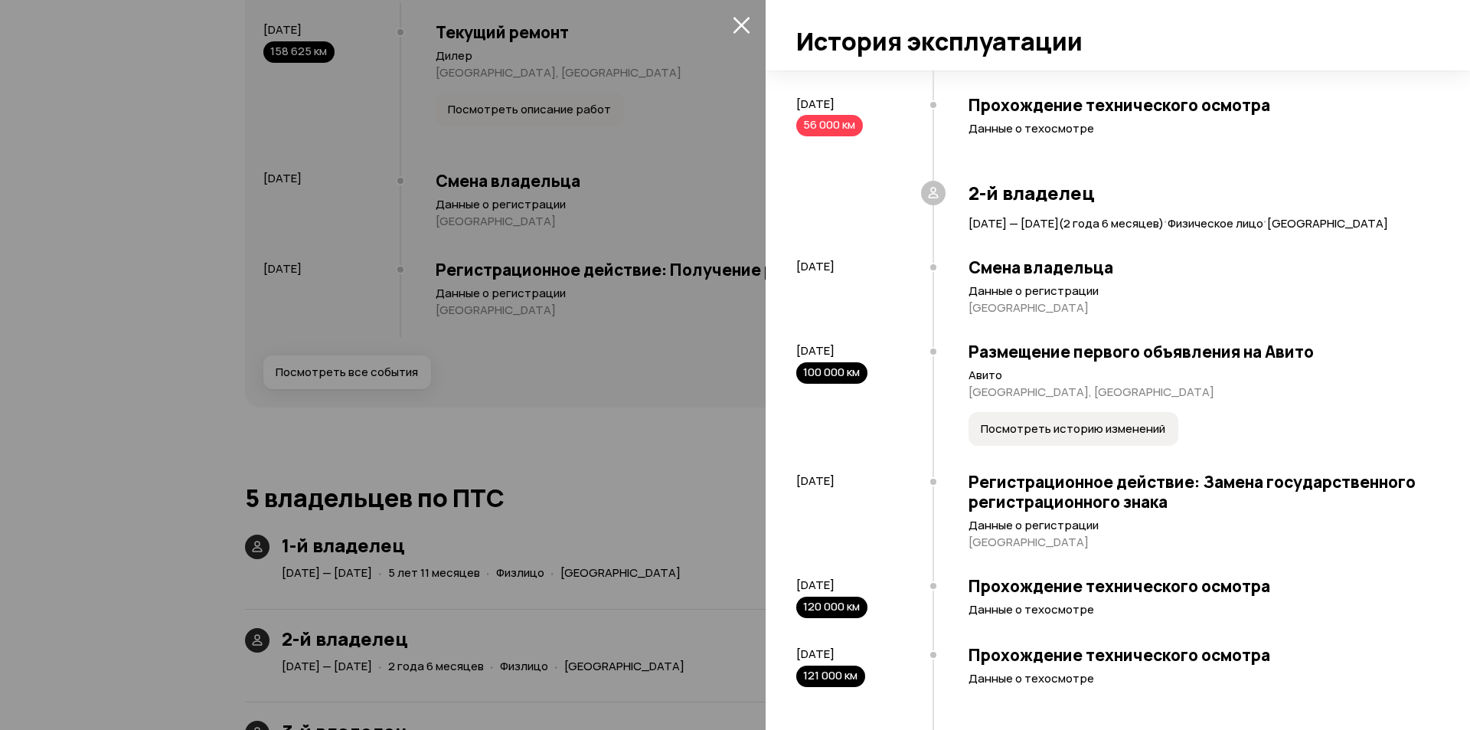
scroll to position [306, 0]
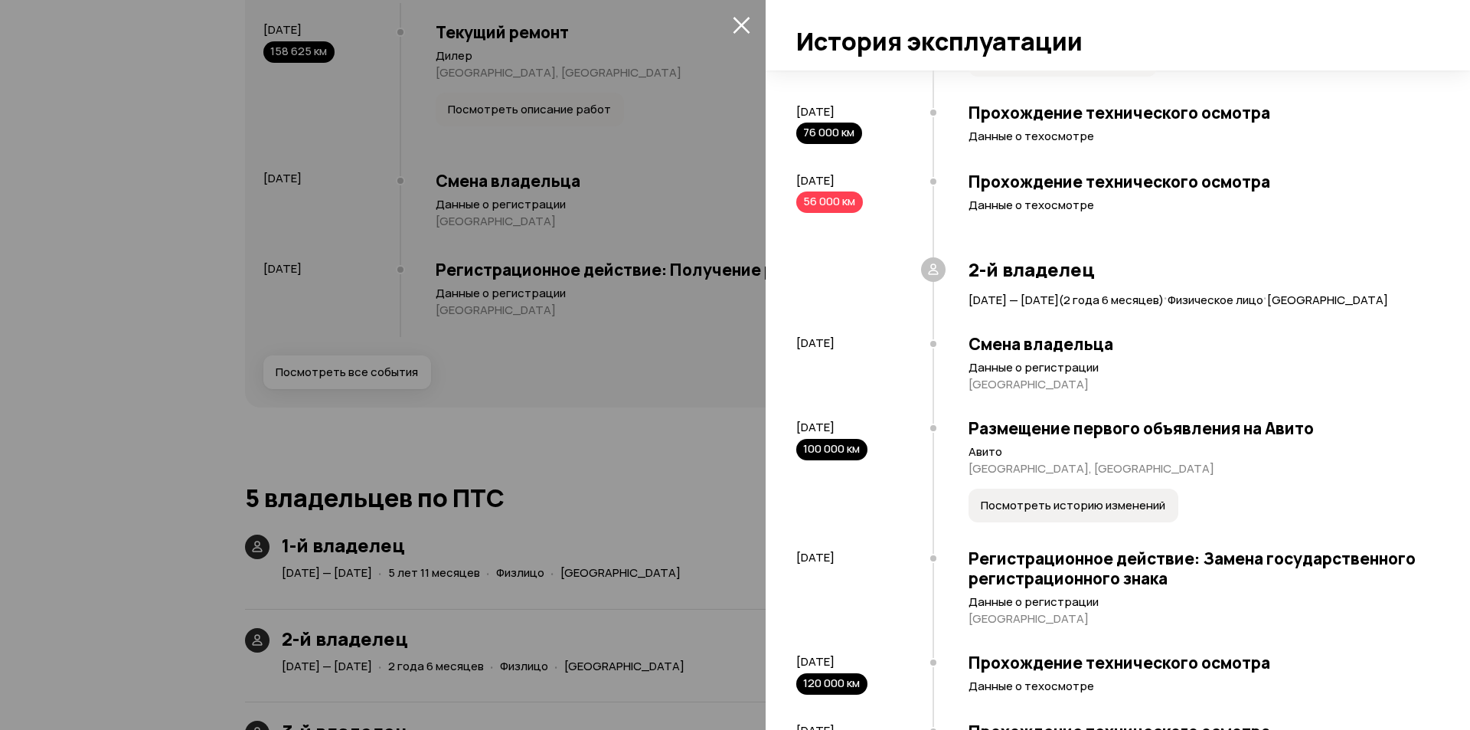
click at [1080, 513] on span "Посмотреть историю изменений" at bounding box center [1073, 505] width 185 height 15
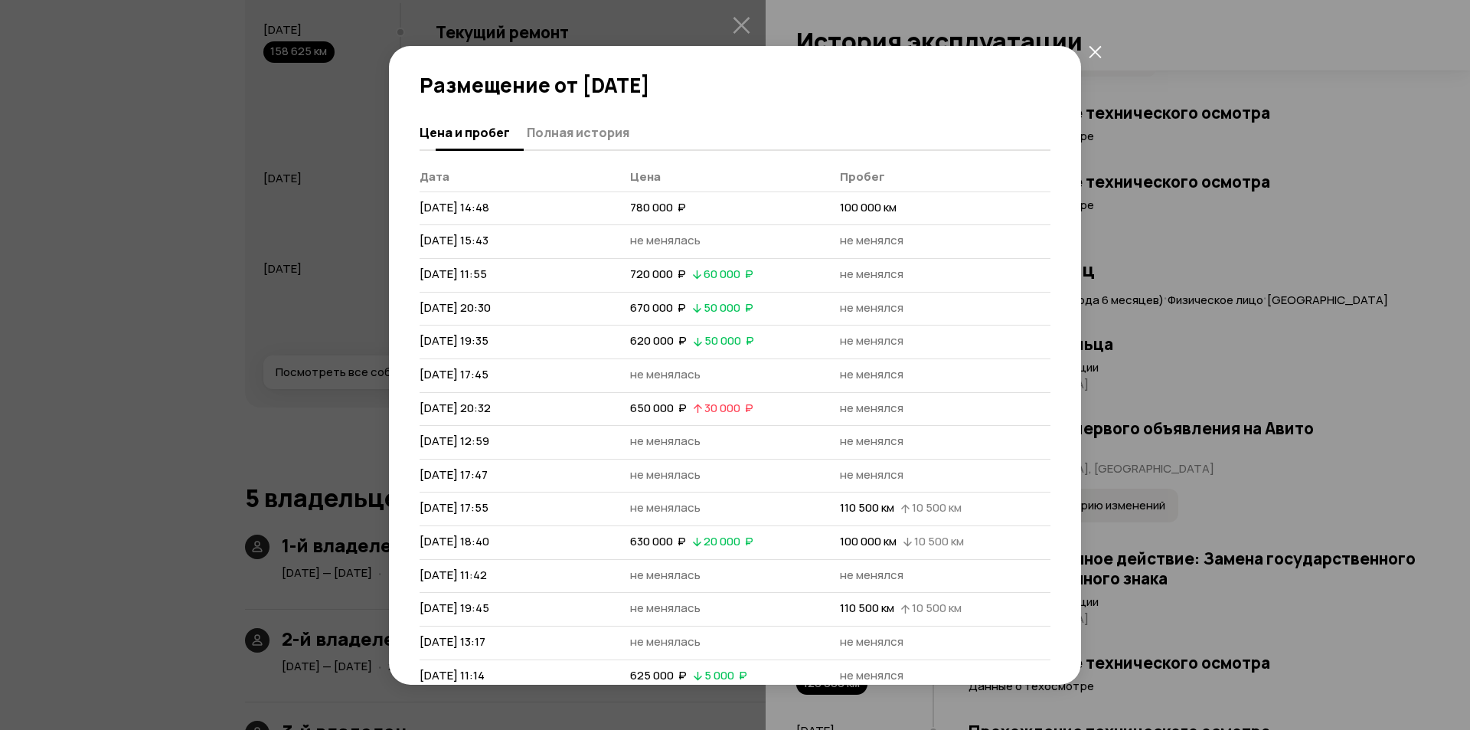
click at [577, 126] on span "Полная история" at bounding box center [578, 132] width 103 height 15
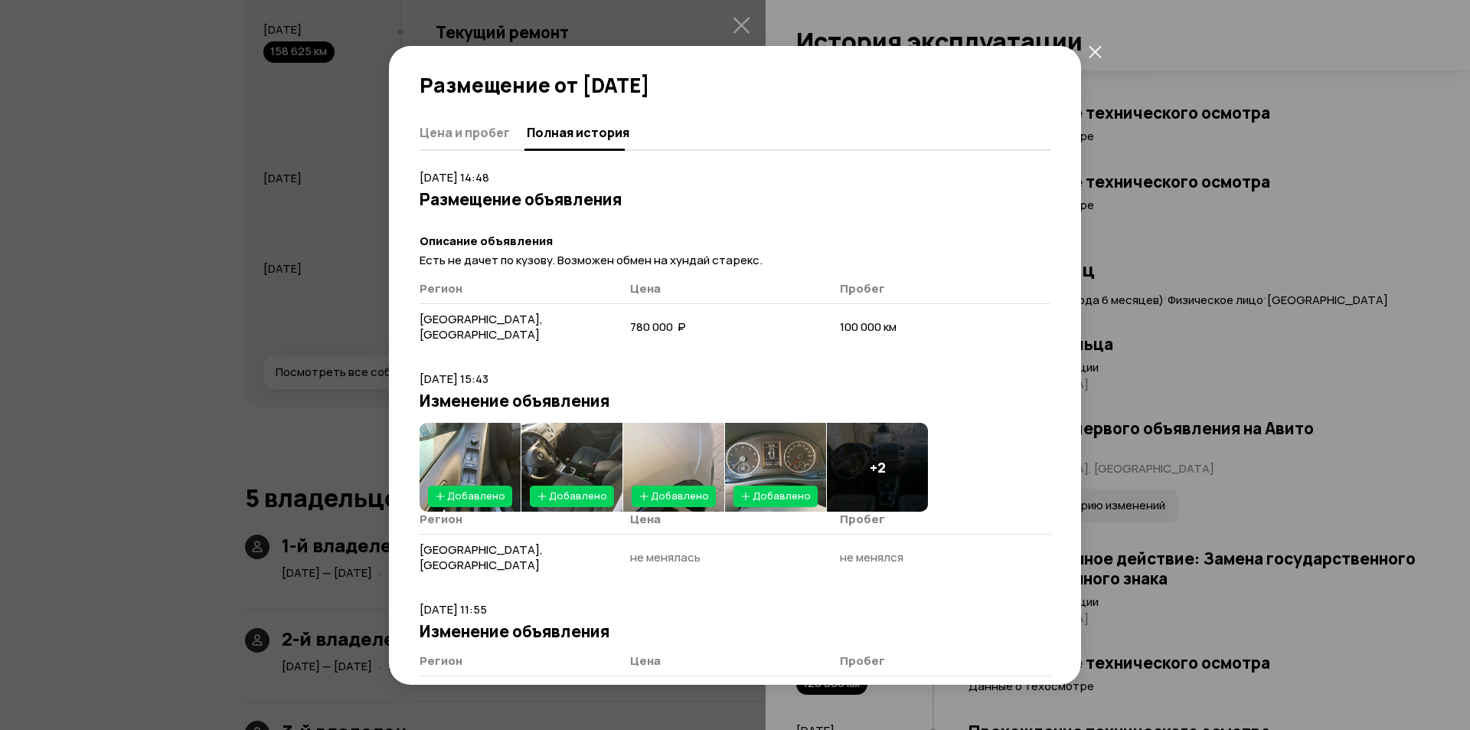
click at [776, 445] on img at bounding box center [775, 467] width 101 height 89
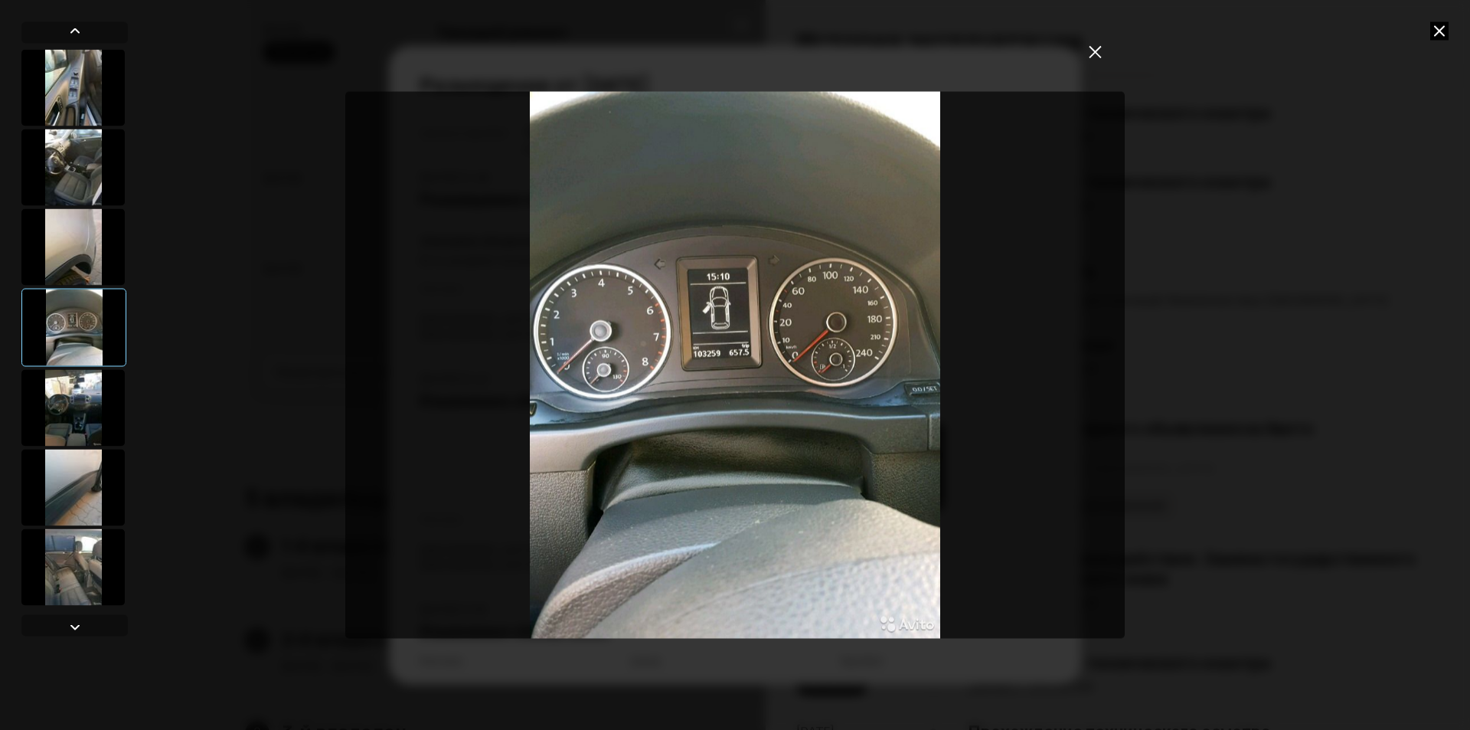
click at [1095, 59] on button "закрыть" at bounding box center [1095, 52] width 28 height 28
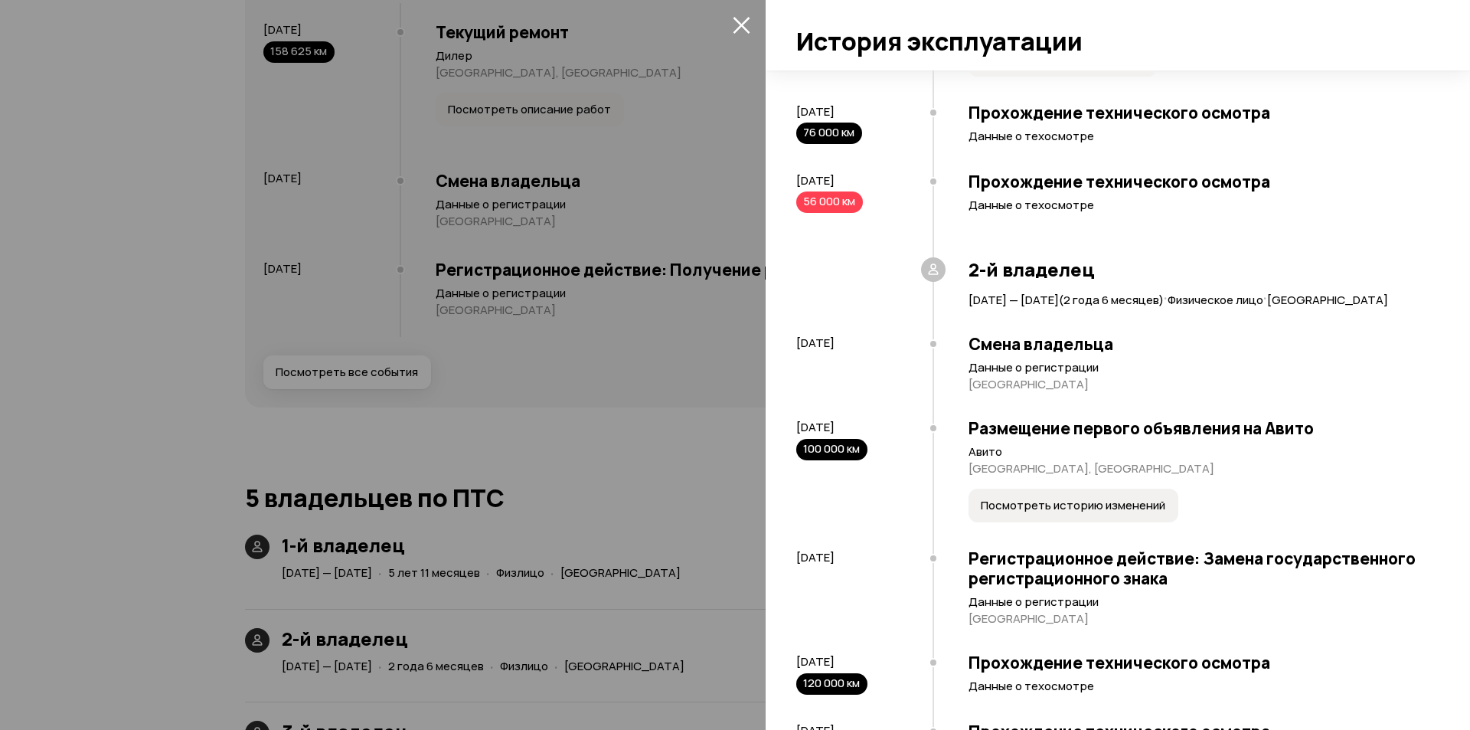
click at [1015, 513] on span "Посмотреть историю изменений" at bounding box center [1073, 505] width 185 height 15
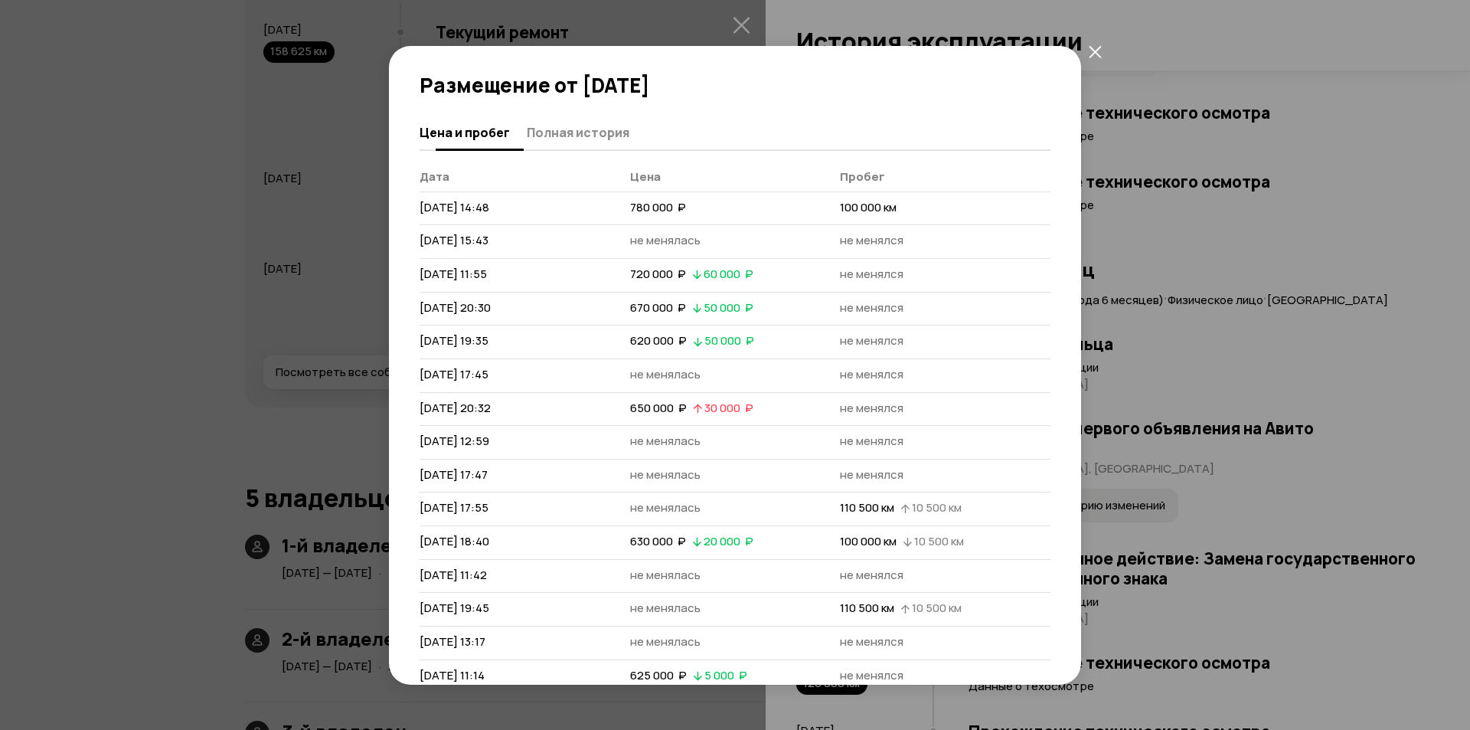
click at [589, 131] on span "Полная история" at bounding box center [578, 132] width 103 height 15
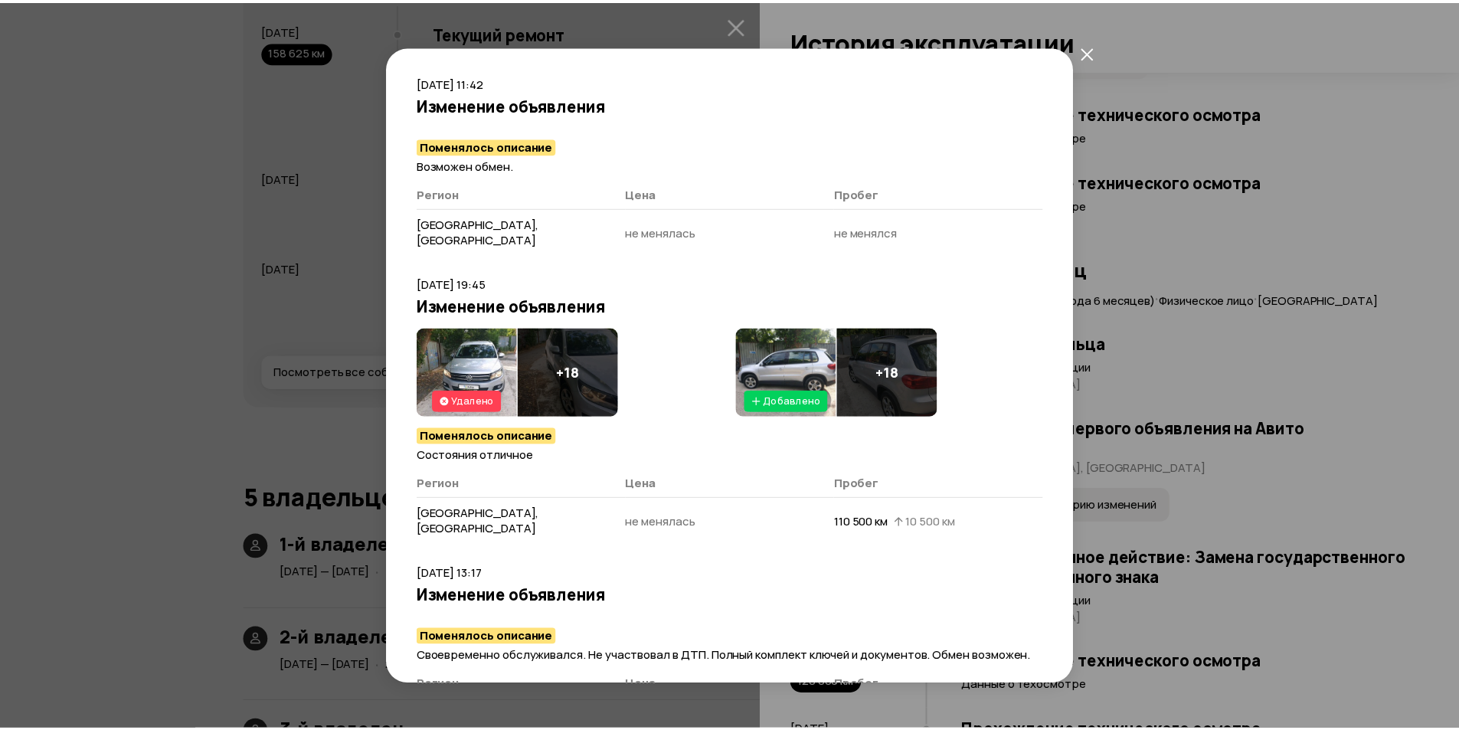
scroll to position [2846, 0]
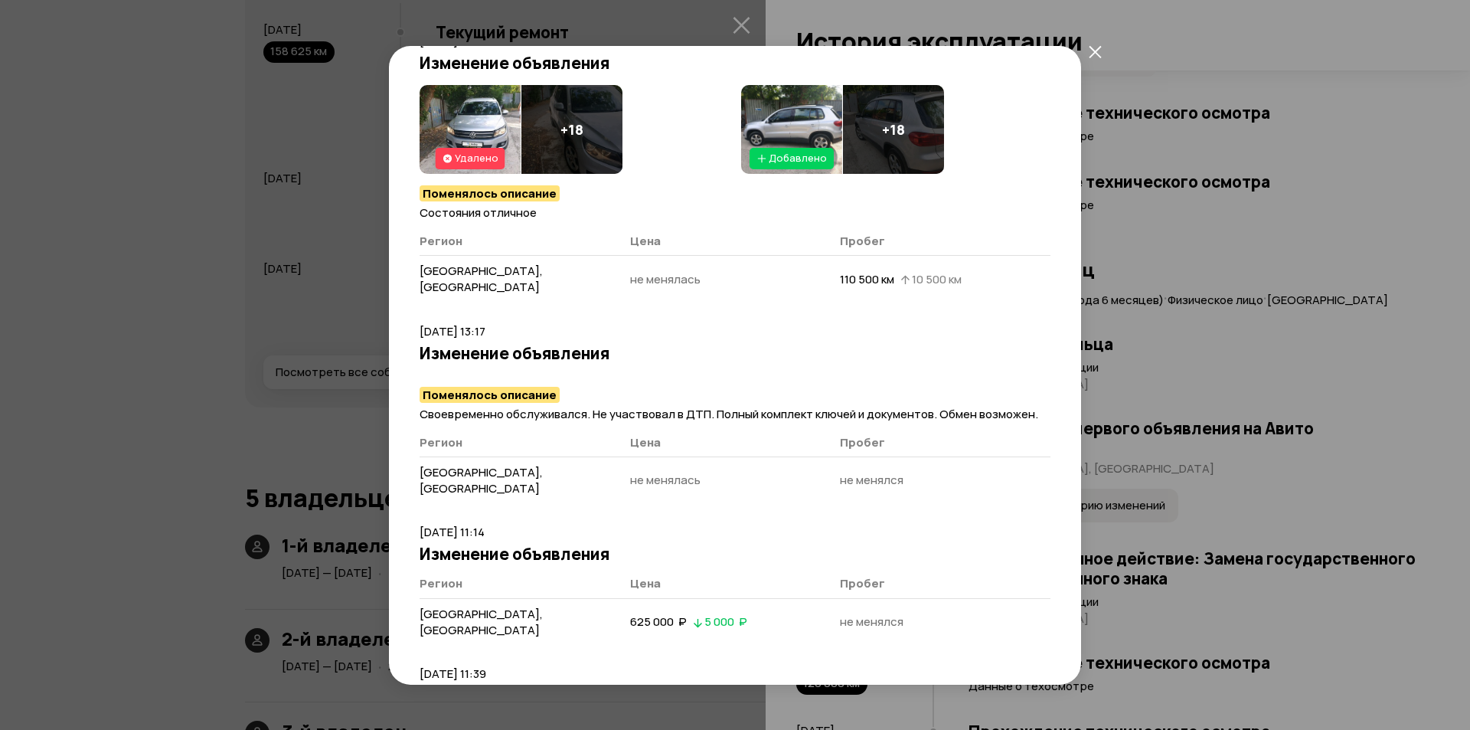
click at [1096, 51] on icon "закрыть" at bounding box center [1095, 52] width 12 height 12
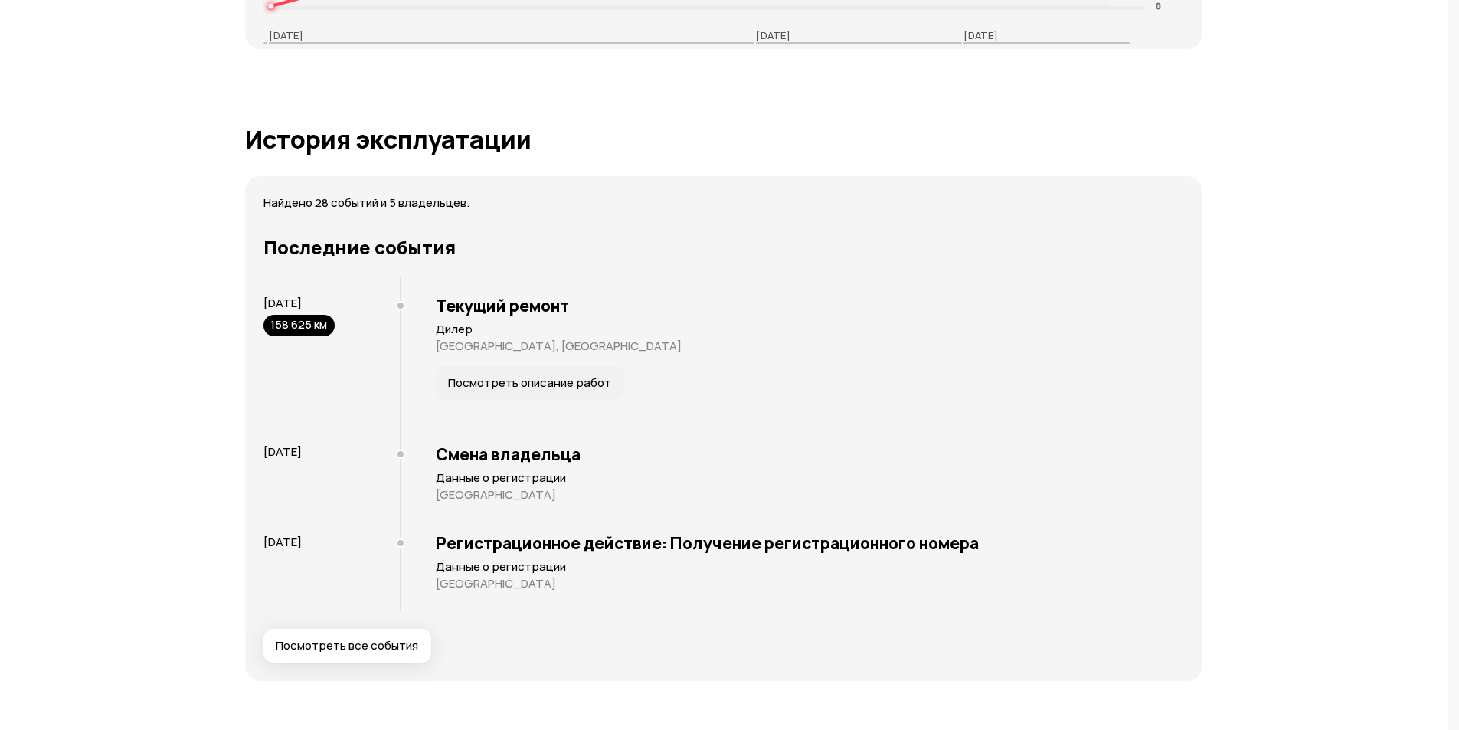
scroll to position [2593, 0]
